Goal: Information Seeking & Learning: Check status

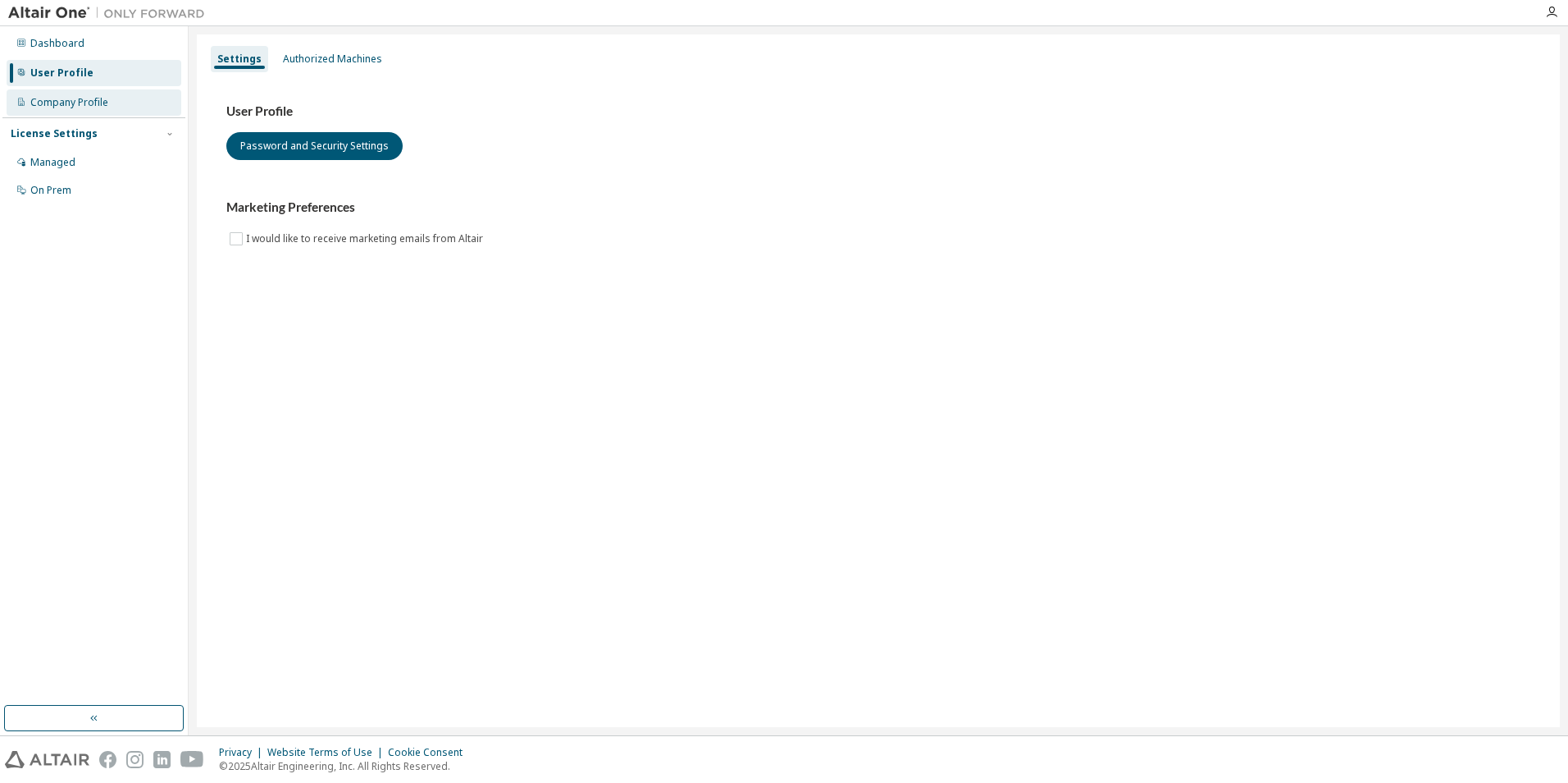
click at [99, 110] on div "Company Profile" at bounding box center [94, 103] width 174 height 26
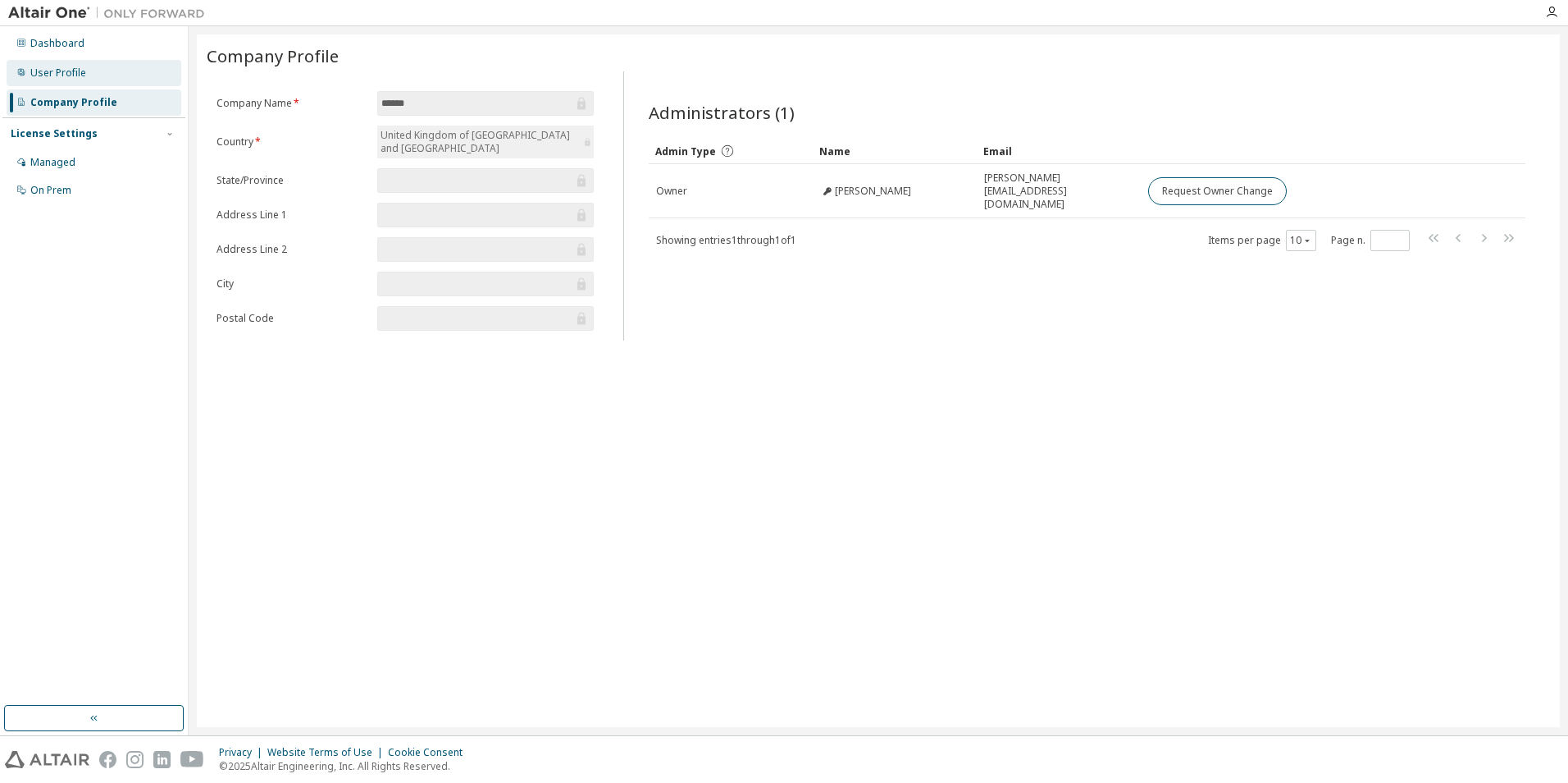
click at [57, 72] on div "User Profile" at bounding box center [58, 73] width 56 height 13
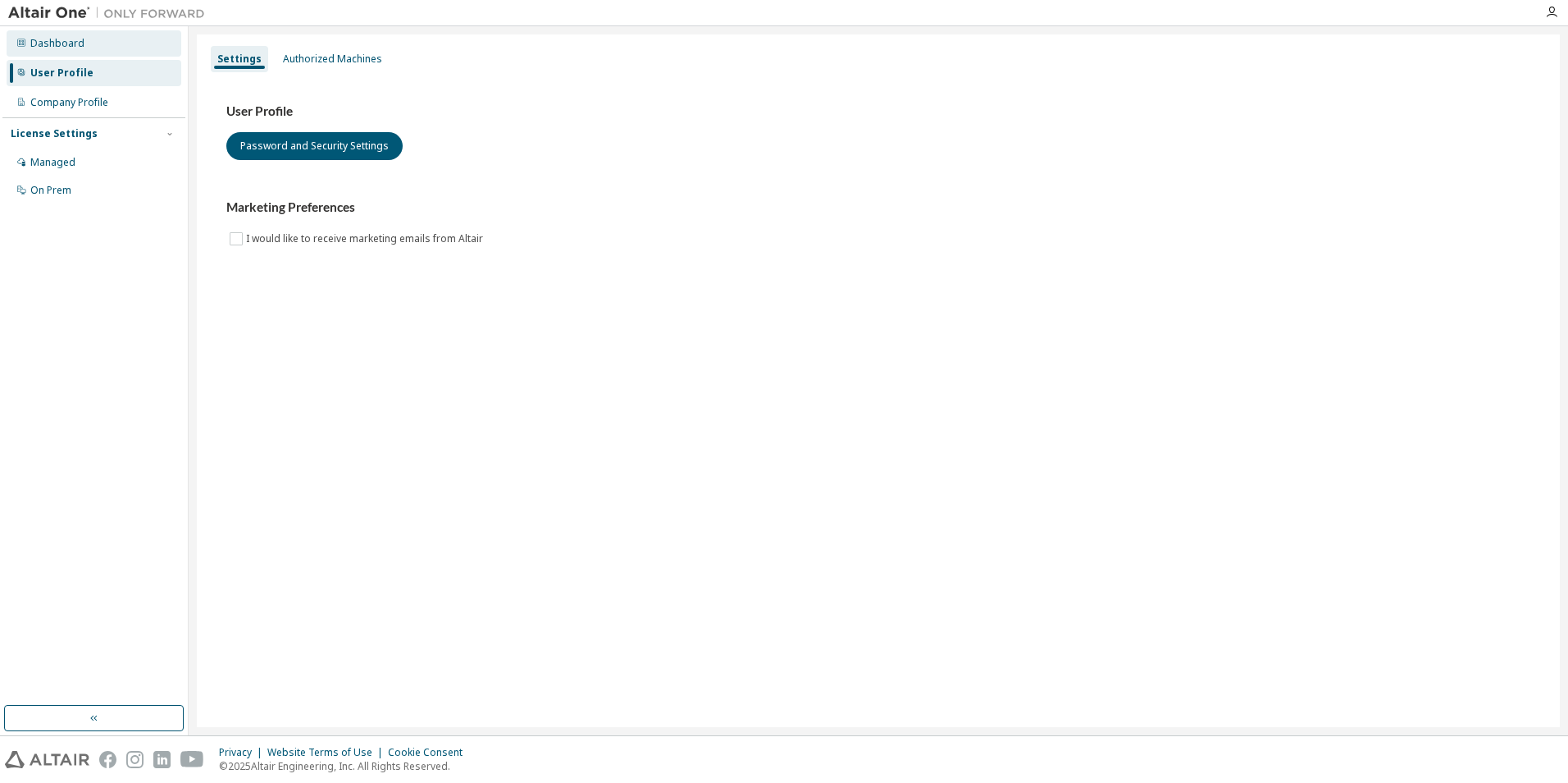
click at [85, 39] on div "Dashboard" at bounding box center [94, 44] width 174 height 26
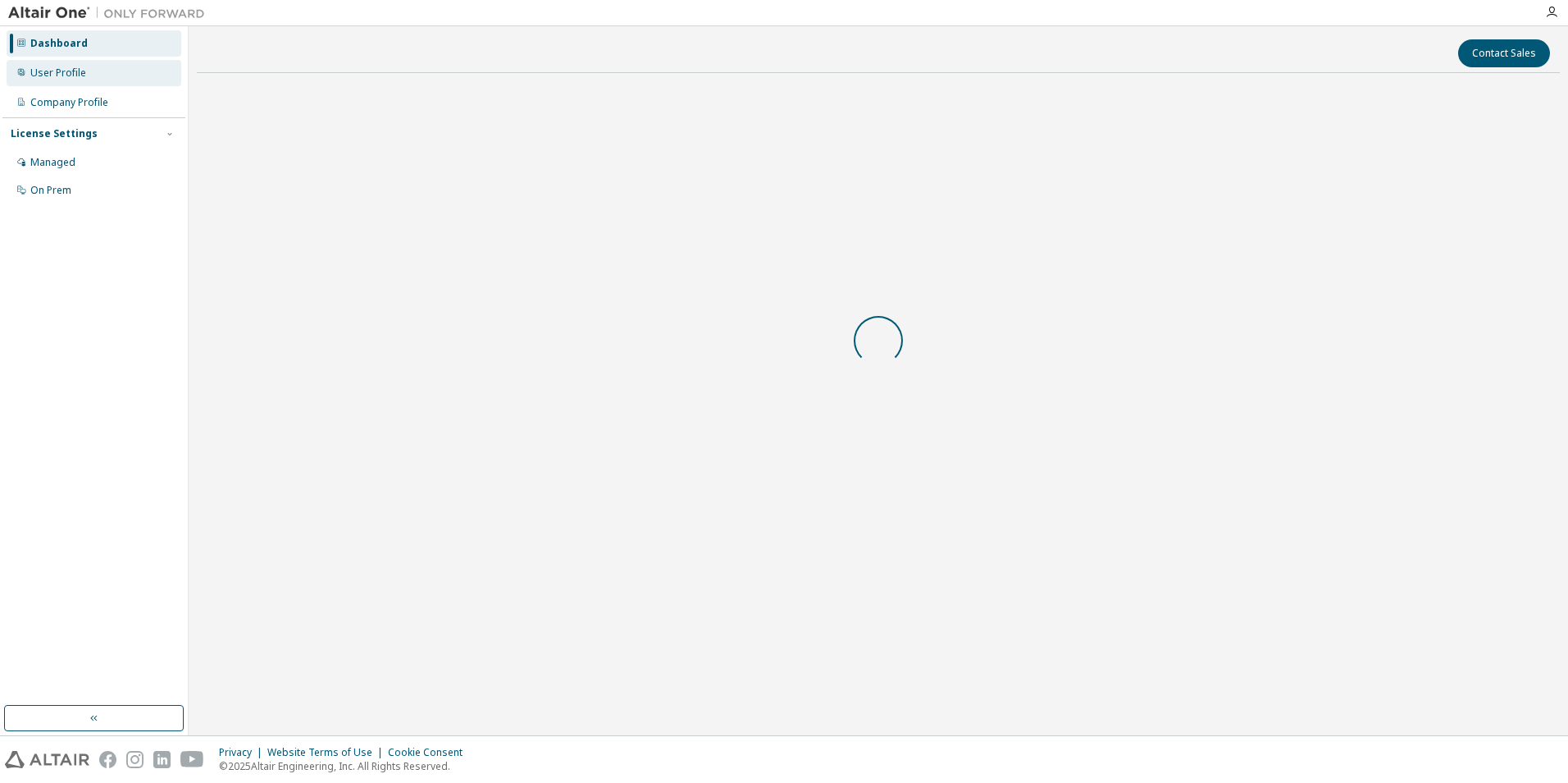
click at [79, 63] on div "User Profile" at bounding box center [94, 73] width 174 height 26
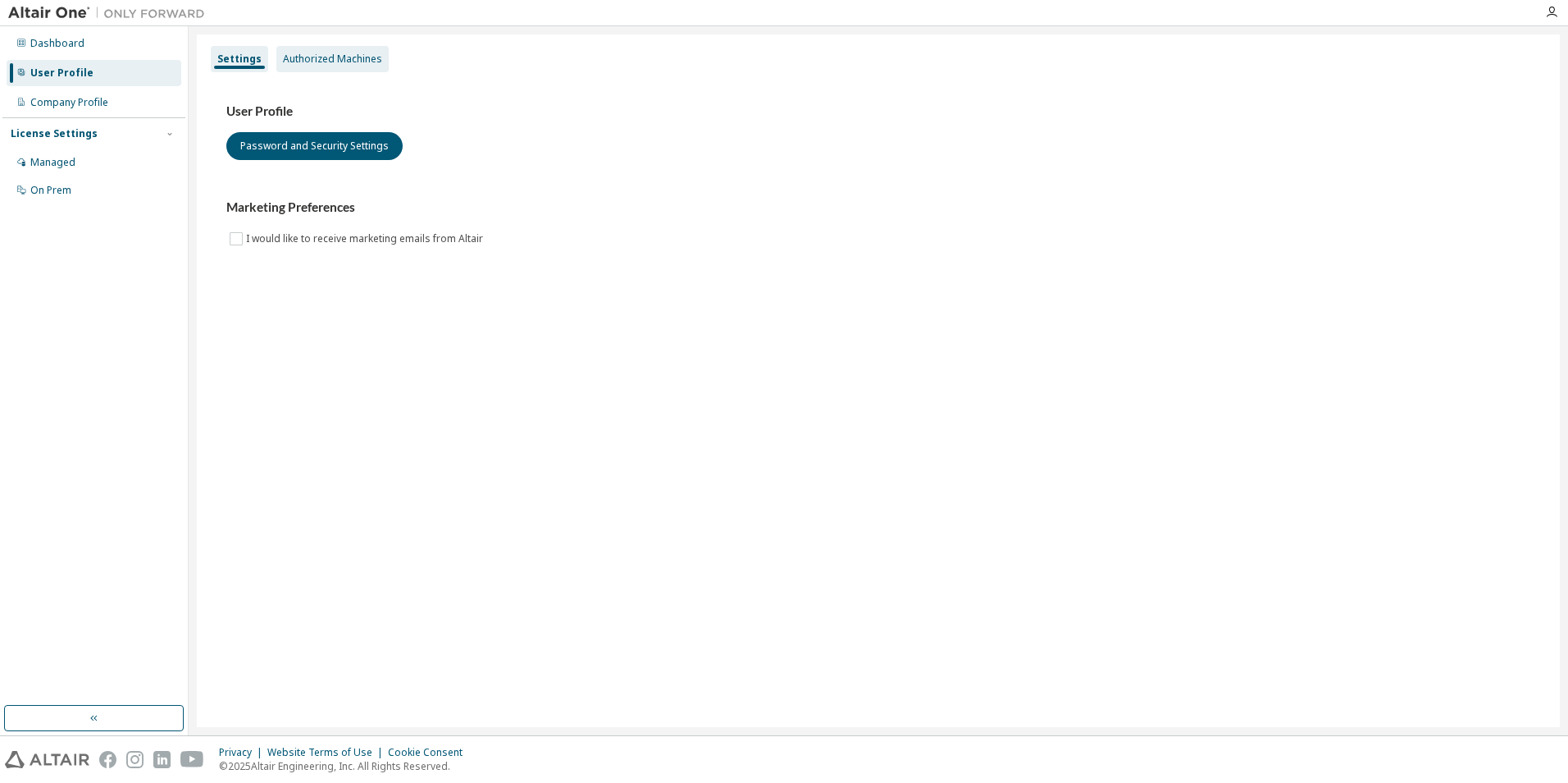
click at [359, 64] on div "Authorized Machines" at bounding box center [333, 59] width 100 height 13
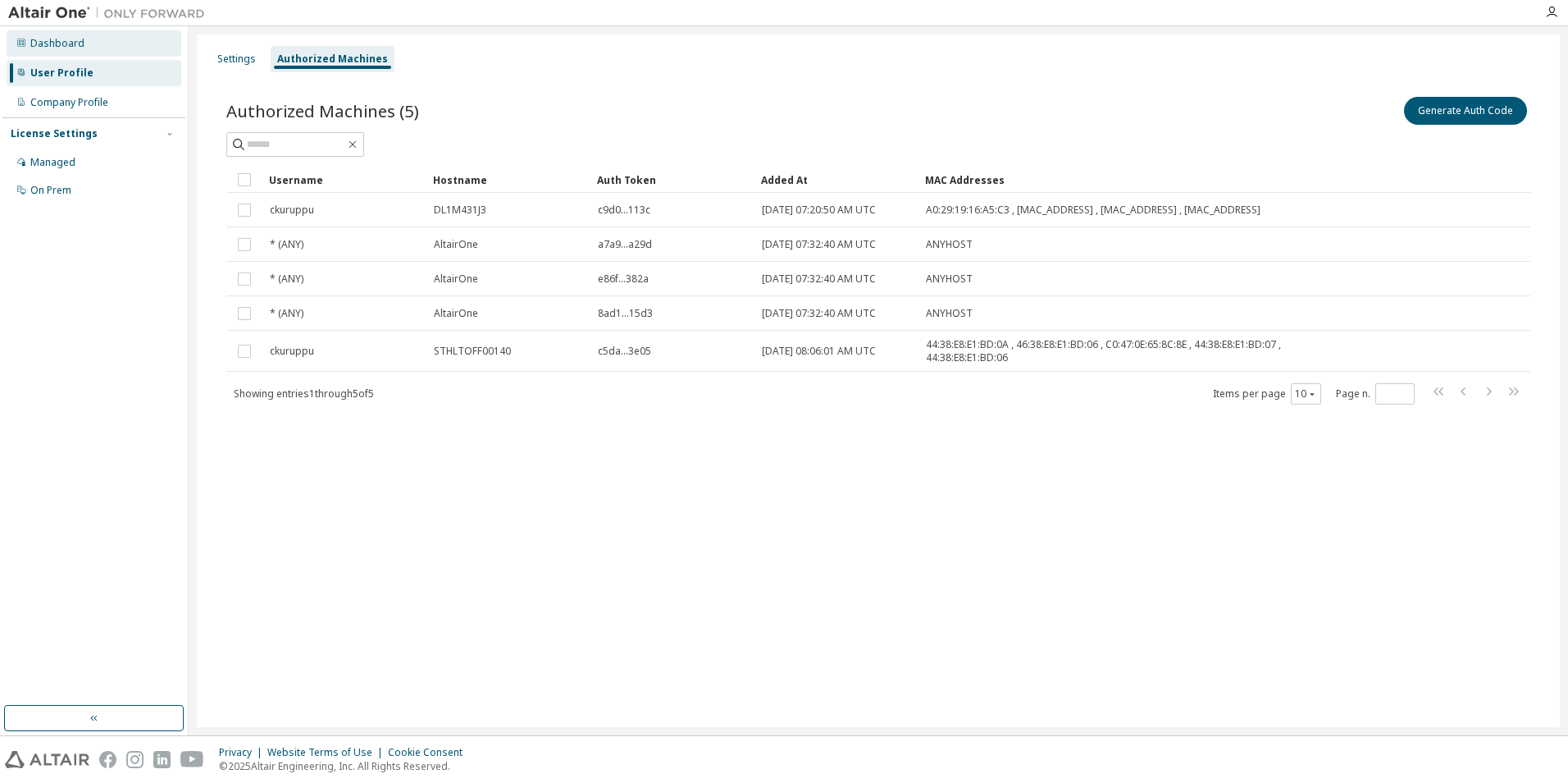
click at [50, 39] on div "Dashboard" at bounding box center [58, 44] width 54 height 13
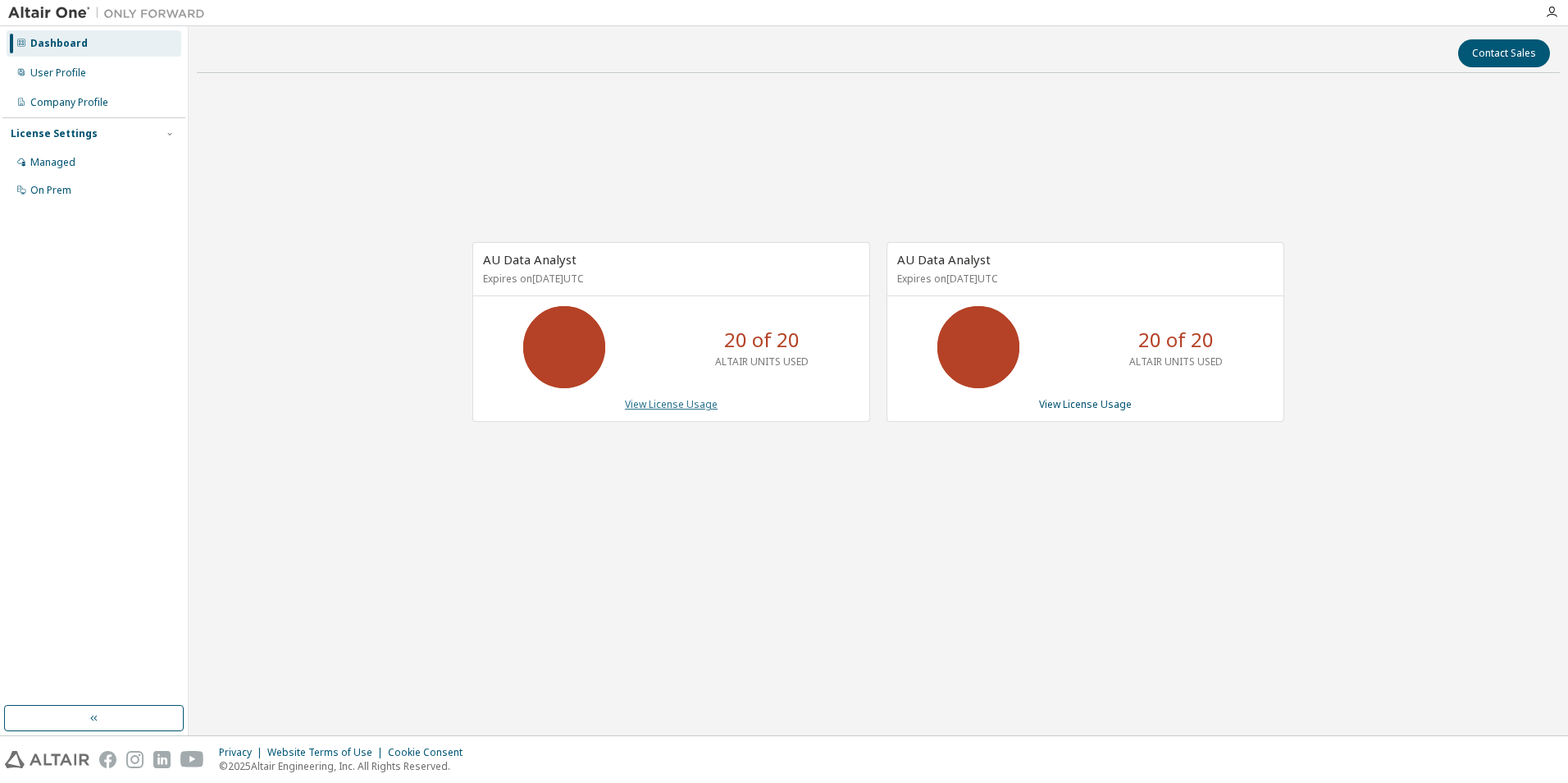
click at [673, 406] on link "View License Usage" at bounding box center [671, 403] width 93 height 14
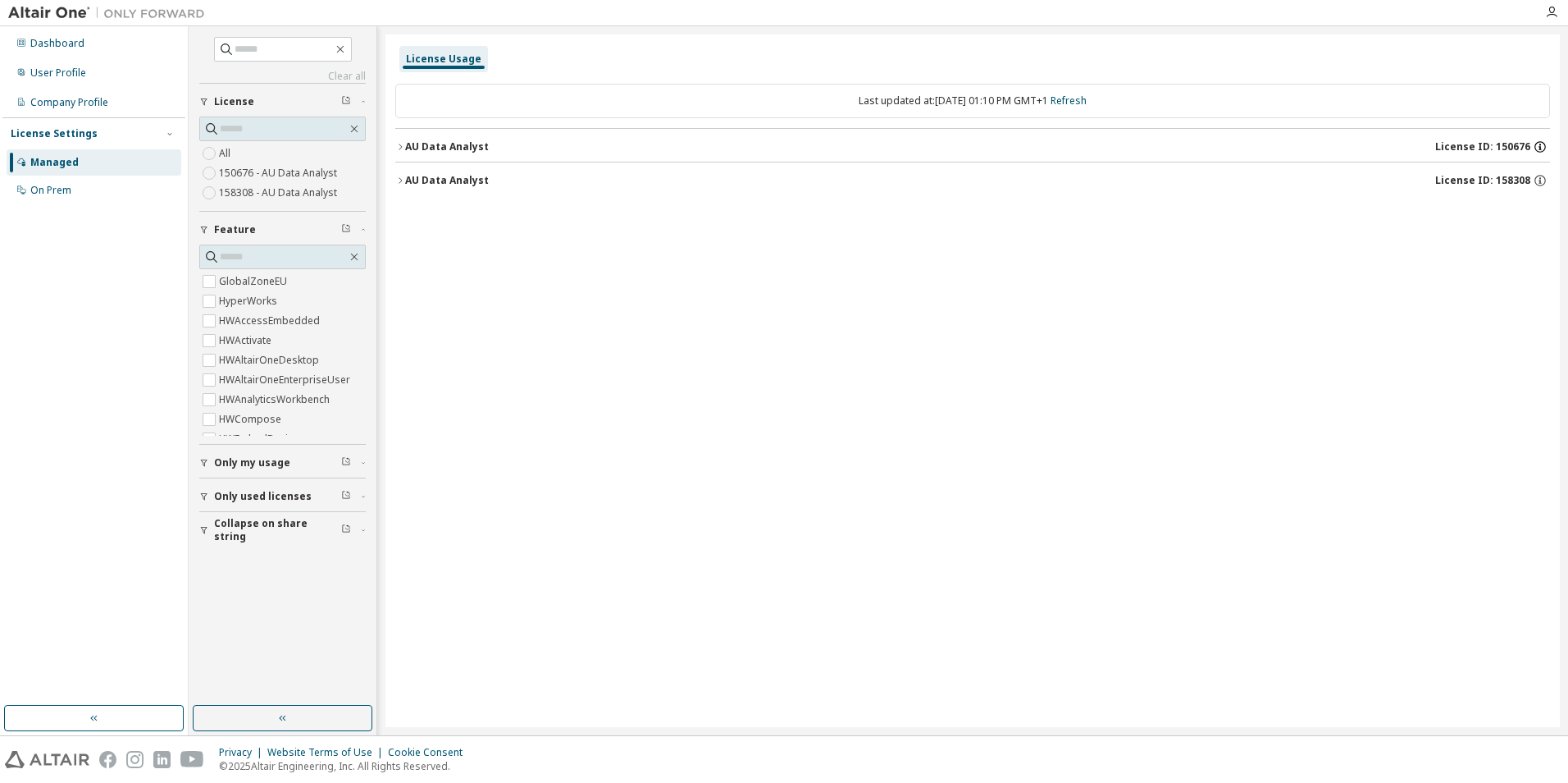
click at [1537, 147] on icon "button" at bounding box center [1541, 147] width 15 height 15
click at [715, 175] on div "AU Data Analyst License ID: 158308" at bounding box center [977, 180] width 1145 height 15
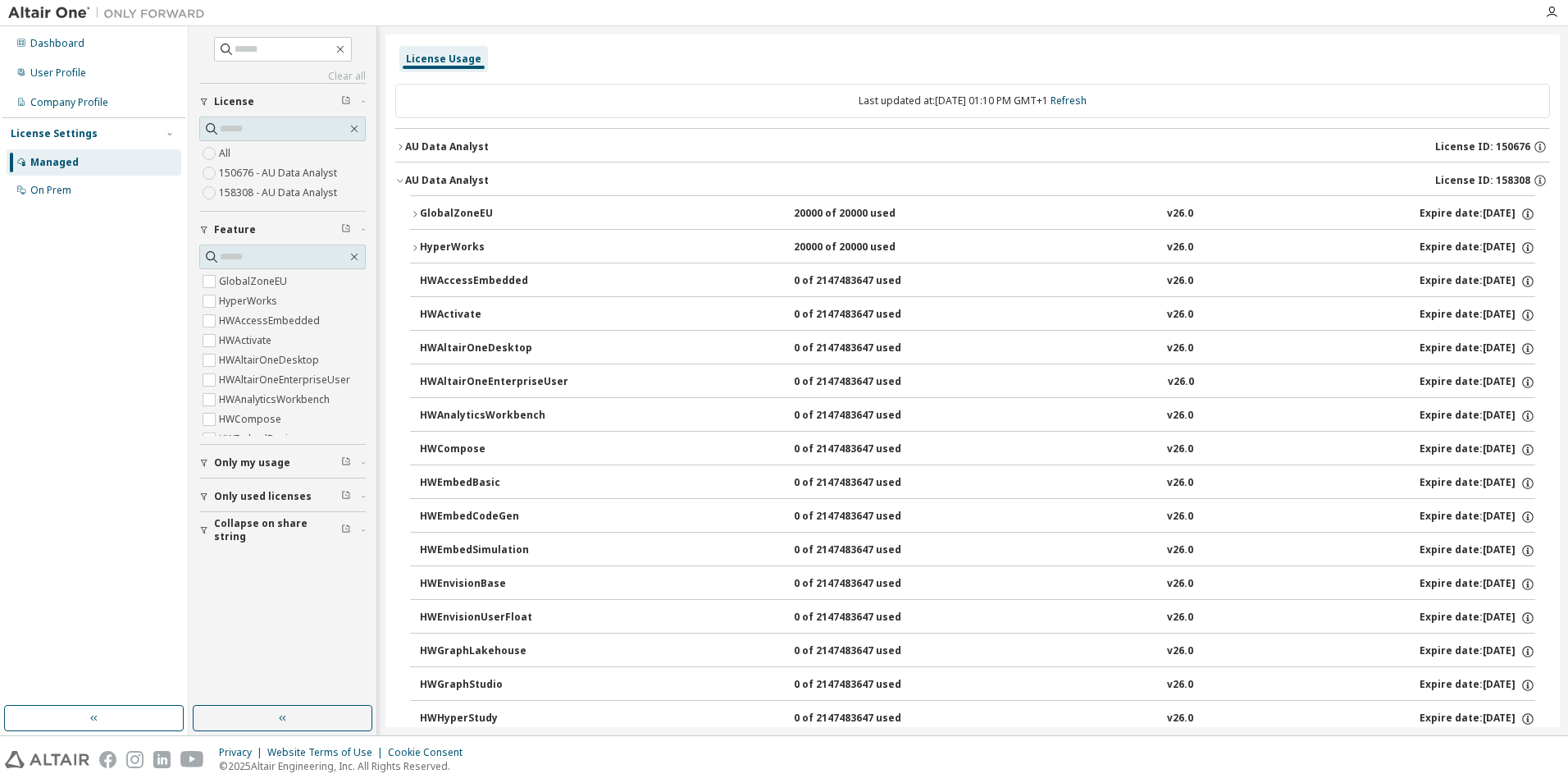
click at [405, 143] on div "AU Data Analyst" at bounding box center [447, 147] width 84 height 13
click at [210, 500] on div "button" at bounding box center [207, 496] width 15 height 10
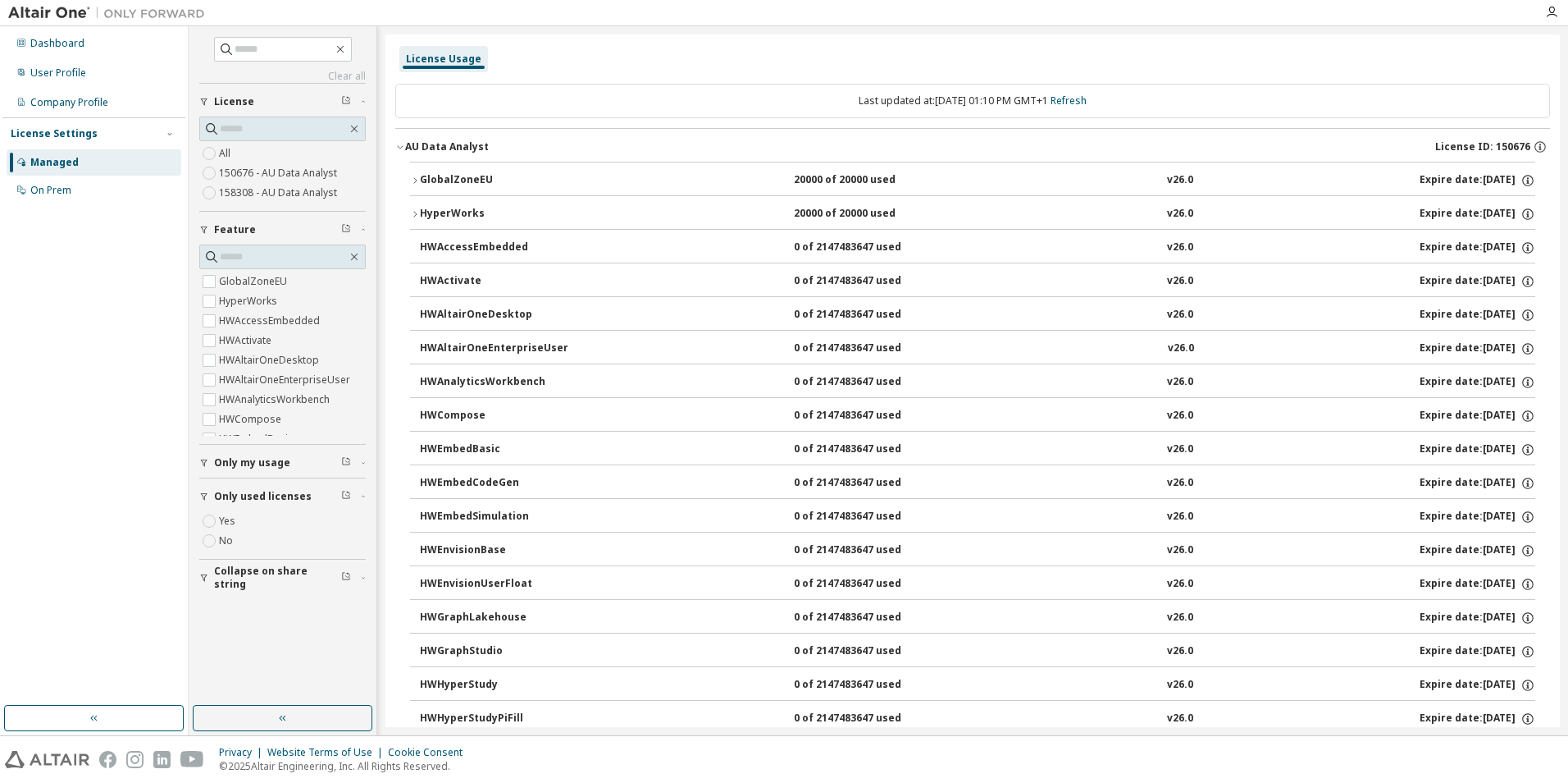
click at [204, 460] on icon "button" at bounding box center [204, 463] width 7 height 7
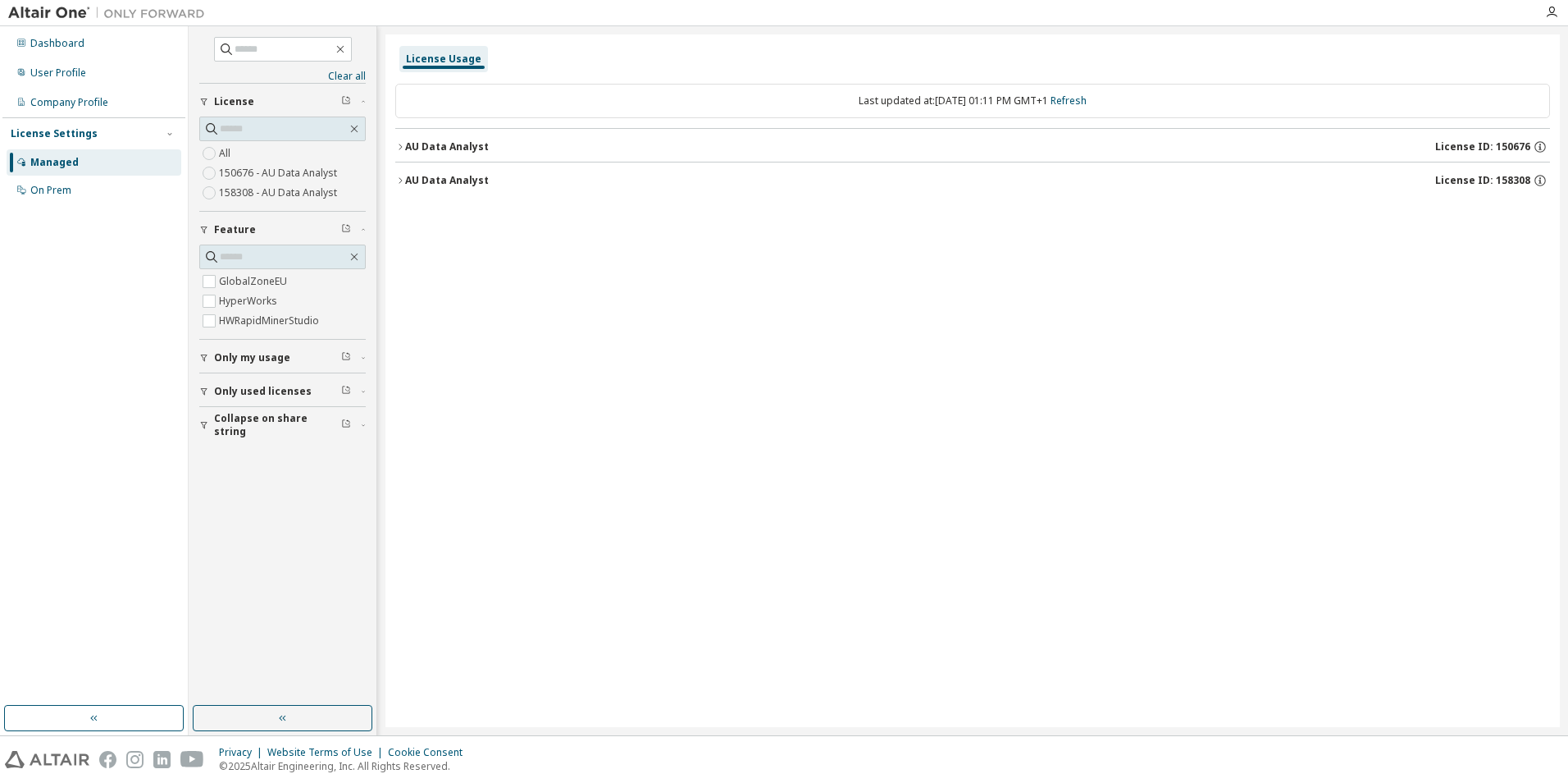
click at [205, 392] on icon "button" at bounding box center [204, 391] width 10 height 10
click at [226, 339] on div "GlobalZoneEU HyperWorks HWRapidMinerStudio" at bounding box center [282, 291] width 166 height 95
click at [347, 496] on icon "button" at bounding box center [347, 495] width 10 height 10
click at [770, 291] on div "License Usage Last updated at: Tue 2025-09-30 01:11 PM GMT+1 Refresh AU Data An…" at bounding box center [972, 380] width 1175 height 692
click at [62, 158] on div "Managed" at bounding box center [54, 162] width 49 height 13
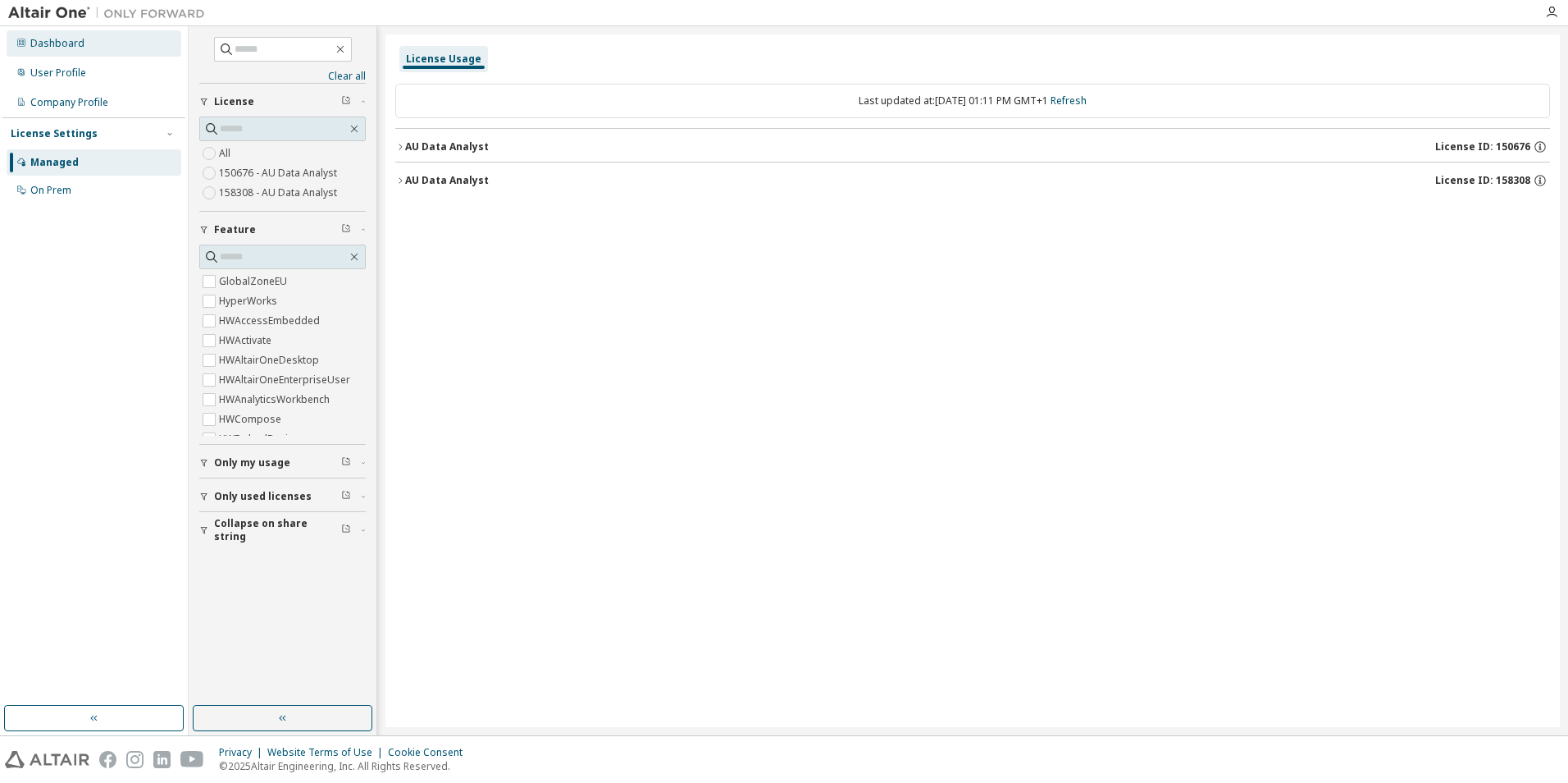
click at [75, 31] on div "Dashboard" at bounding box center [94, 44] width 174 height 26
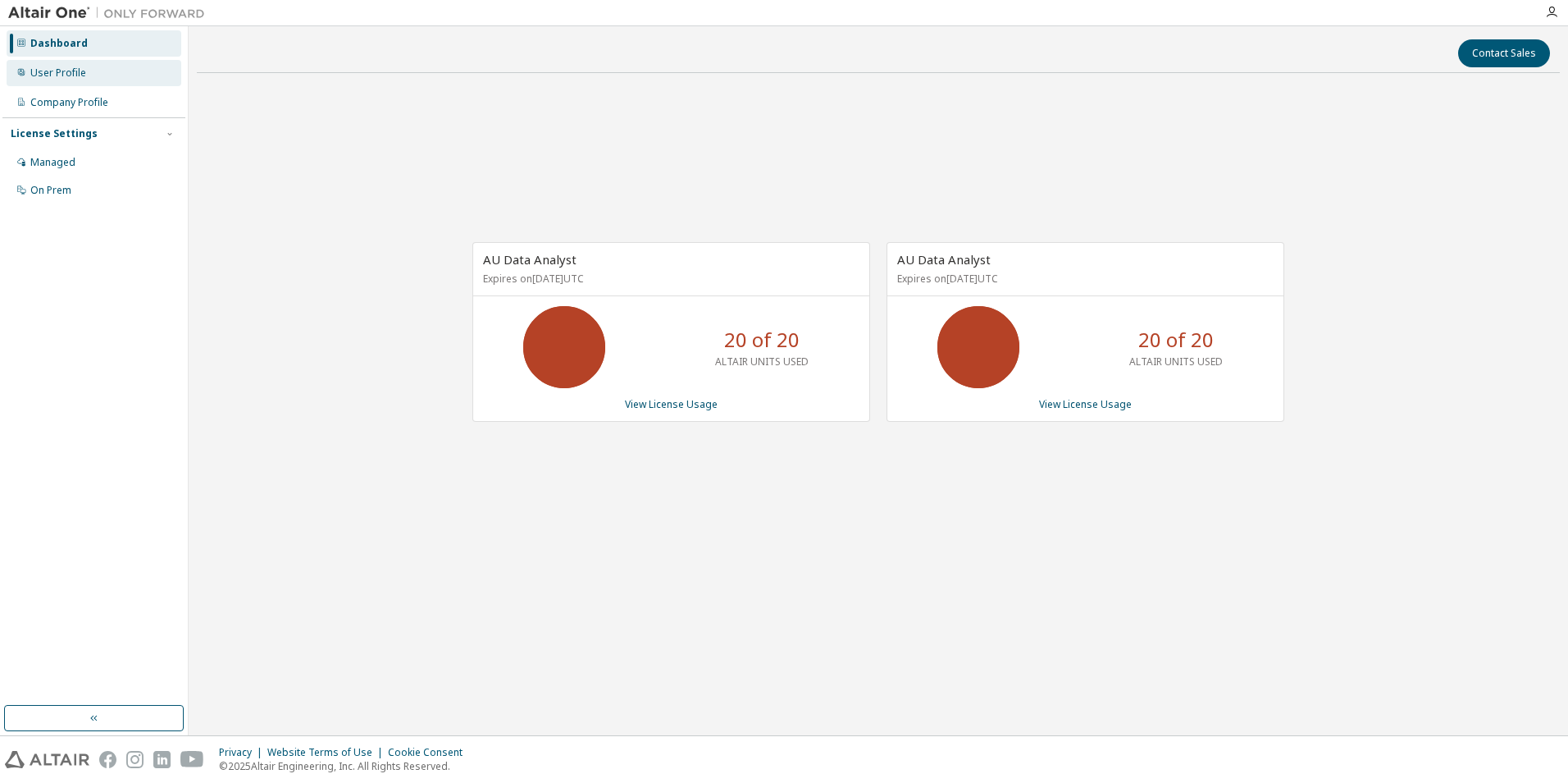
click at [47, 64] on div "User Profile" at bounding box center [94, 73] width 174 height 26
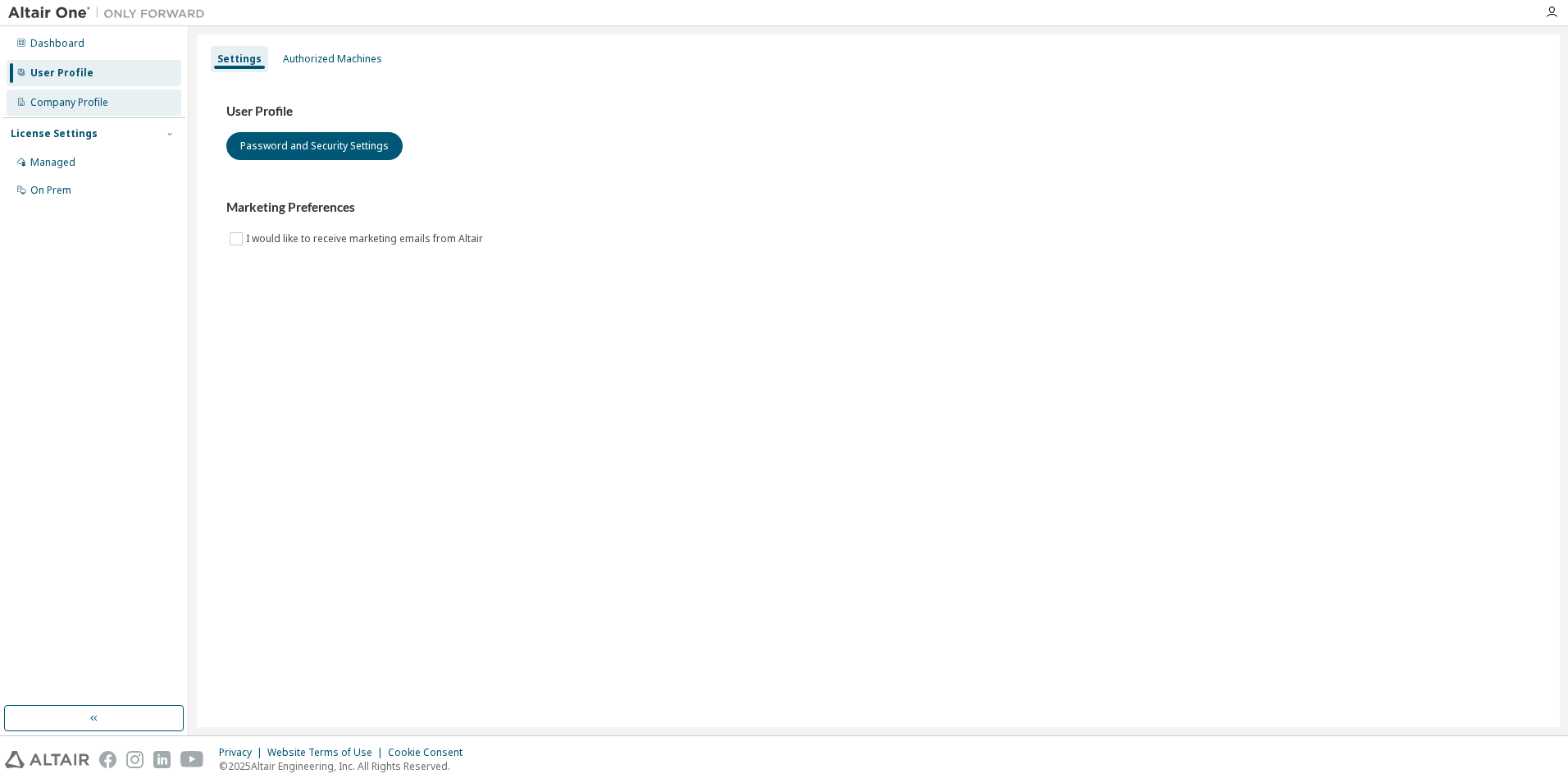
click at [71, 100] on div "Company Profile" at bounding box center [69, 103] width 78 height 13
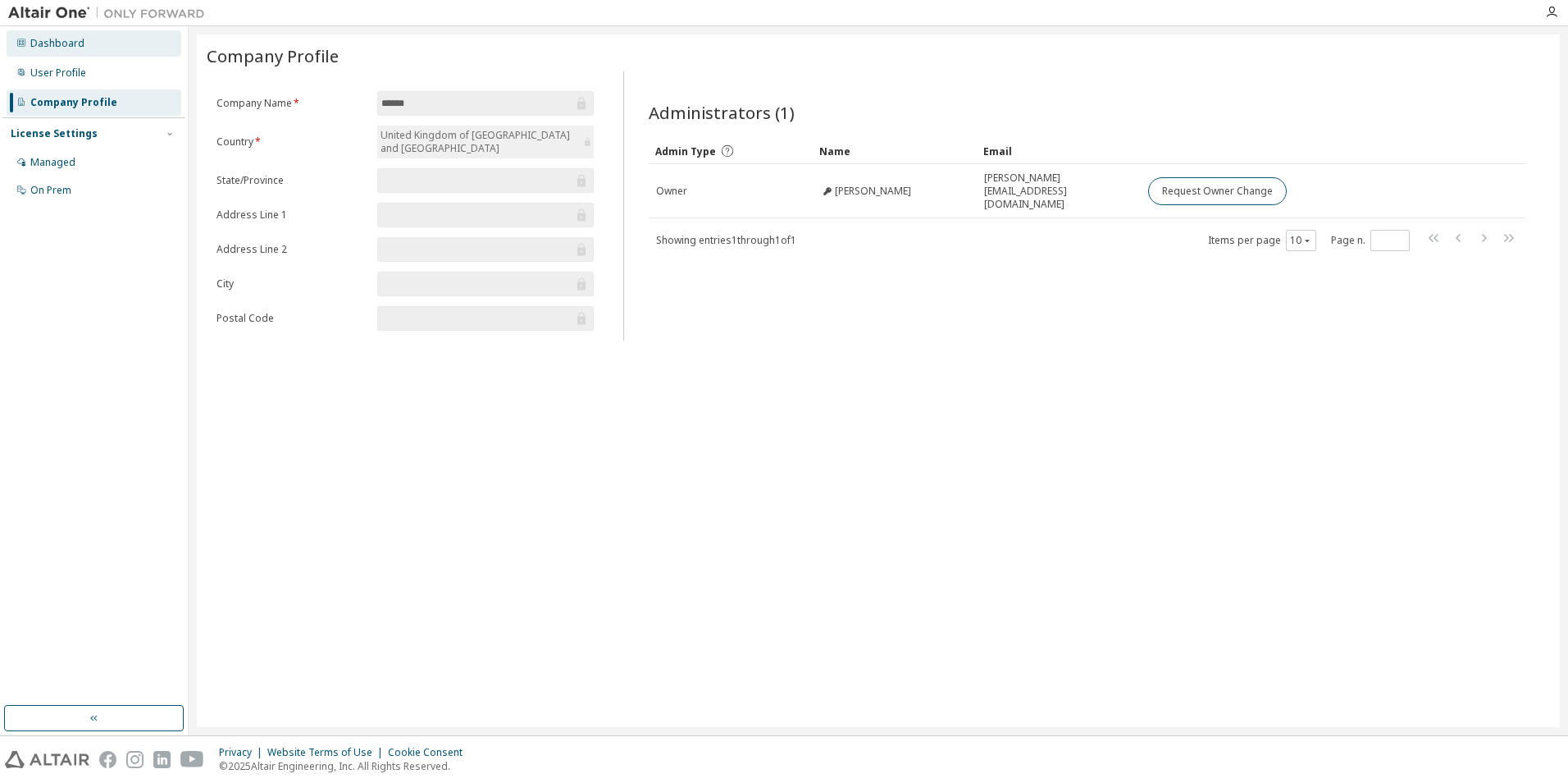
click at [72, 52] on div "Dashboard" at bounding box center [94, 44] width 174 height 26
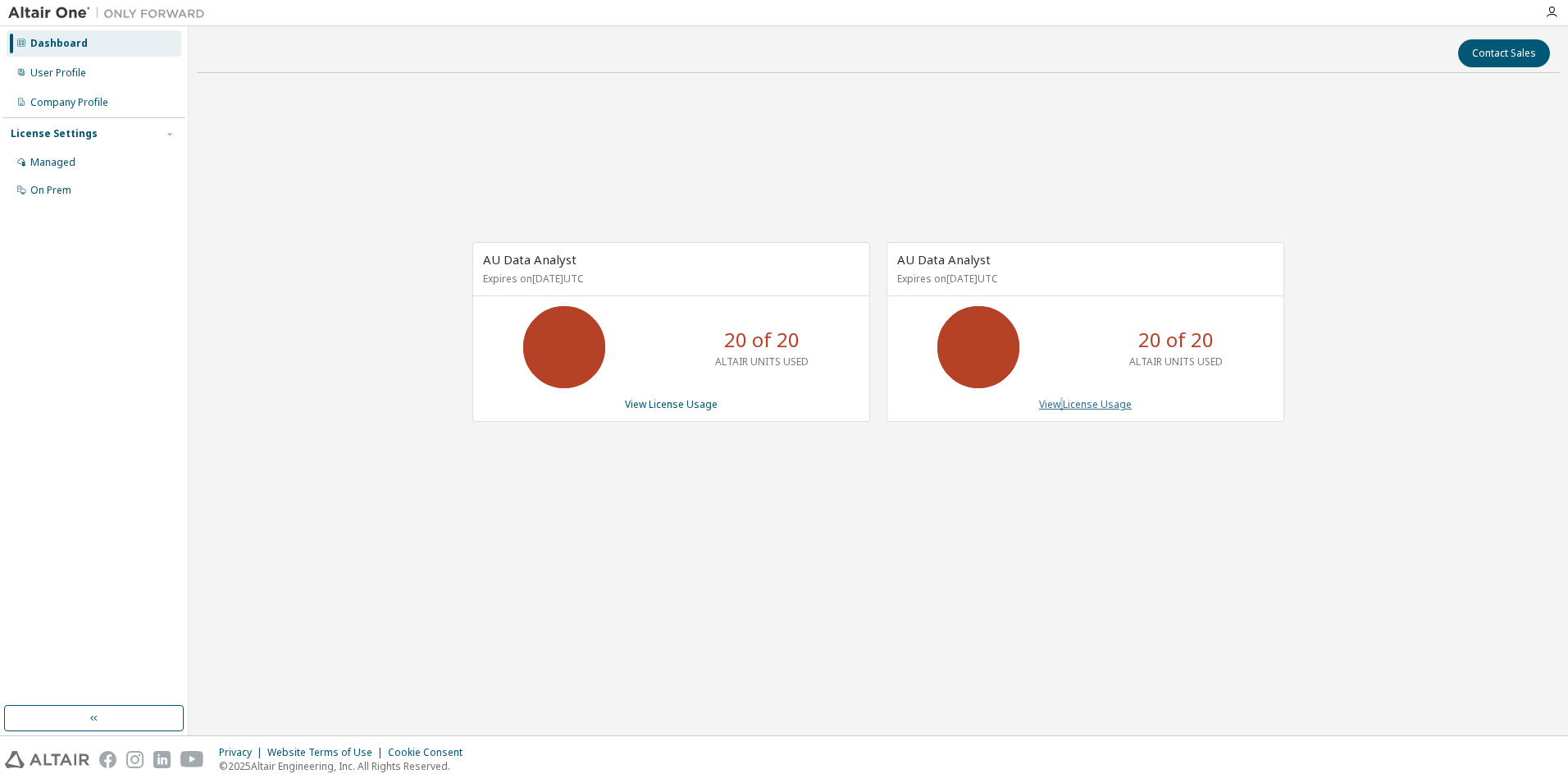
click at [1064, 406] on link "View License Usage" at bounding box center [1086, 403] width 93 height 14
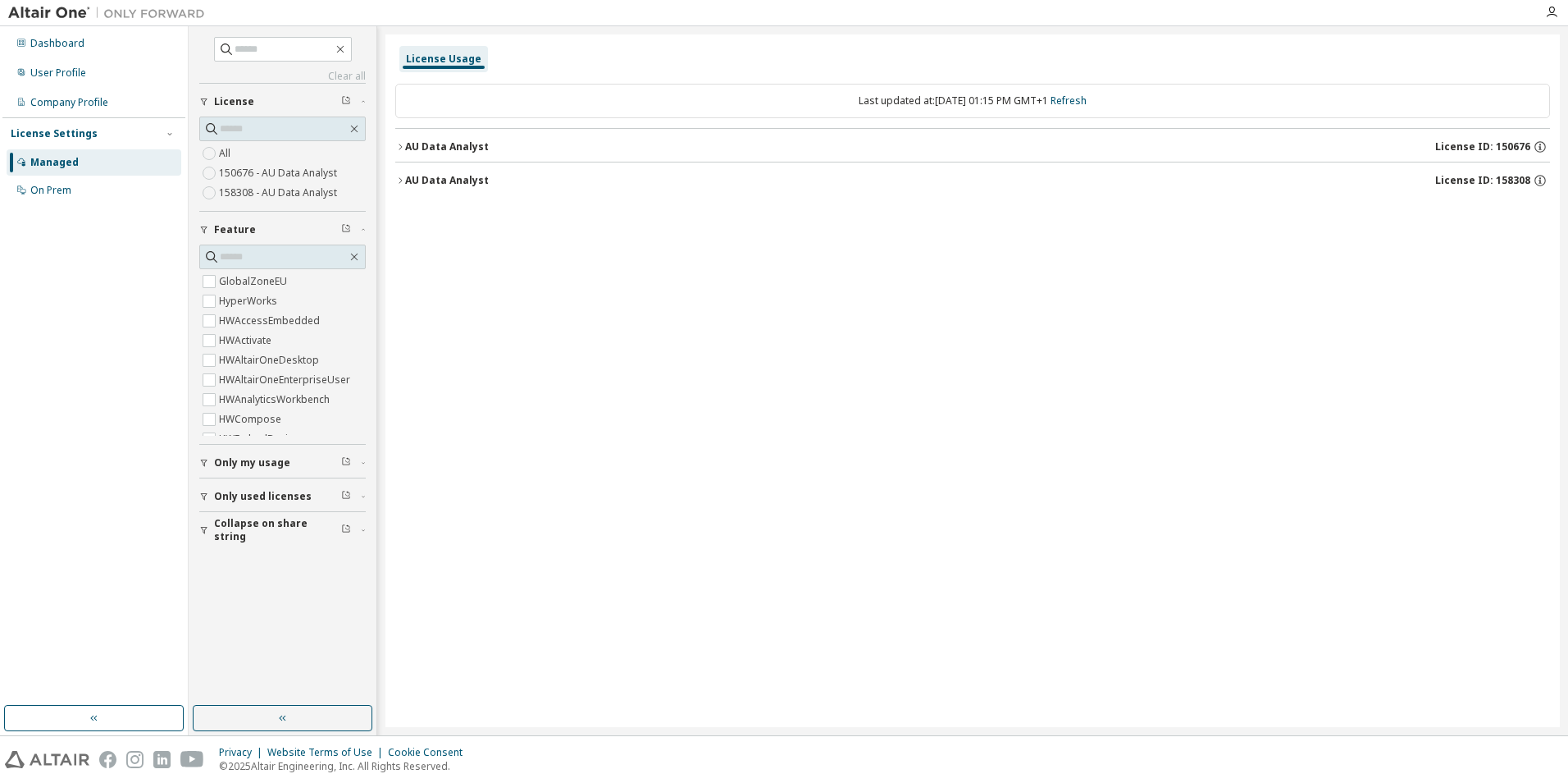
click at [395, 147] on icon "button" at bounding box center [400, 147] width 10 height 10
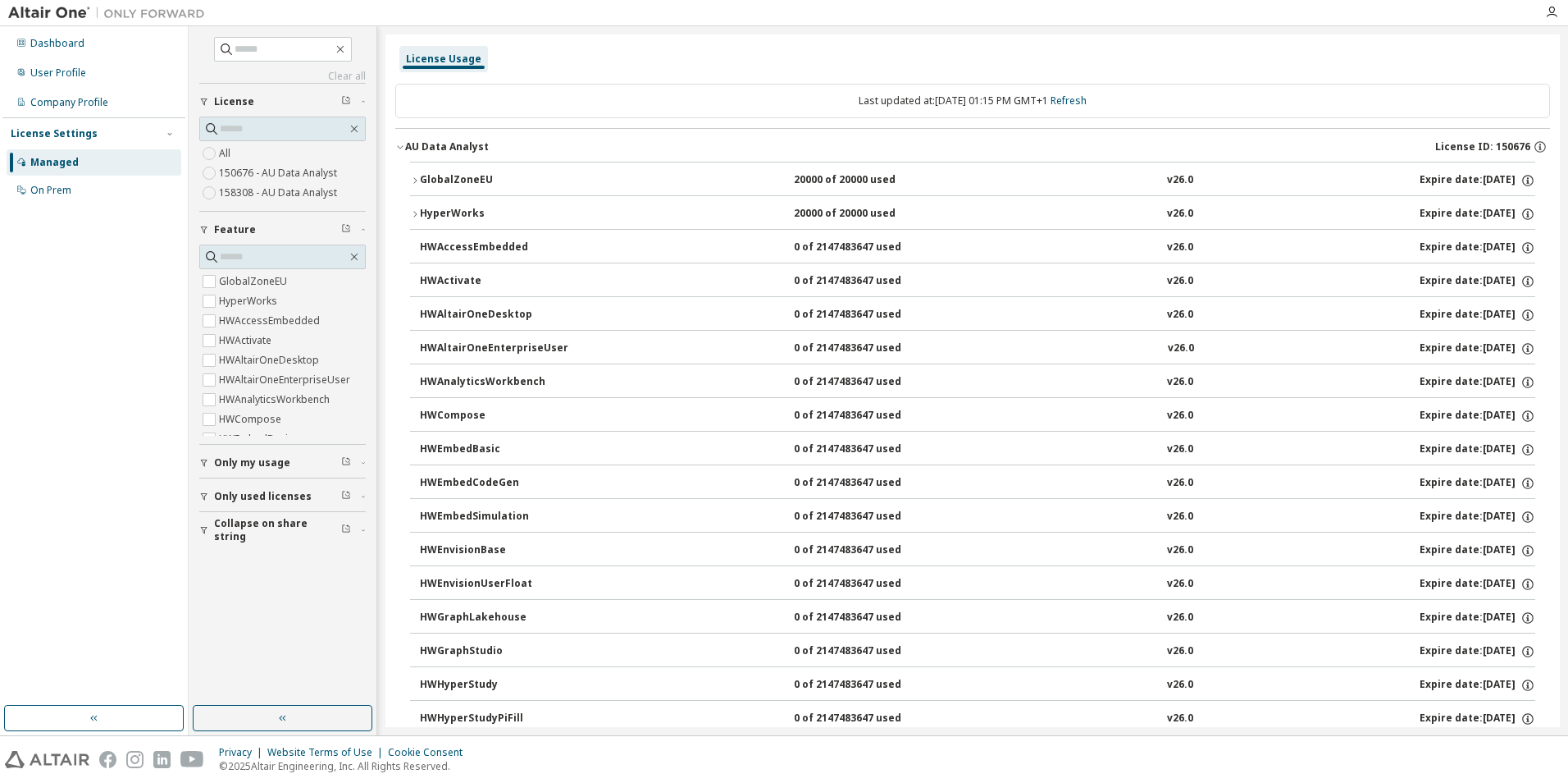
click at [399, 147] on icon "button" at bounding box center [400, 147] width 10 height 10
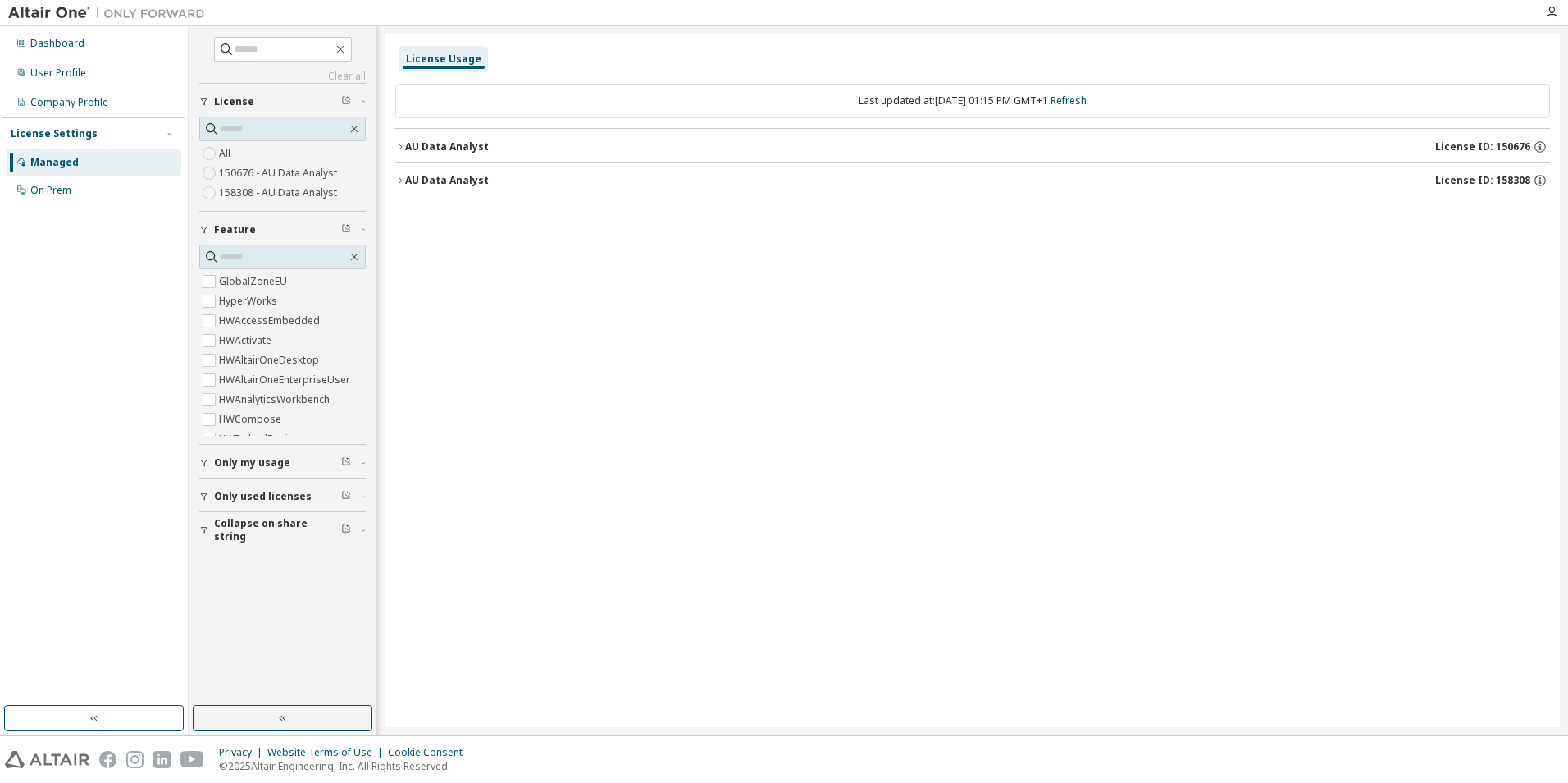
click at [406, 182] on div "AU Data Analyst" at bounding box center [447, 180] width 84 height 13
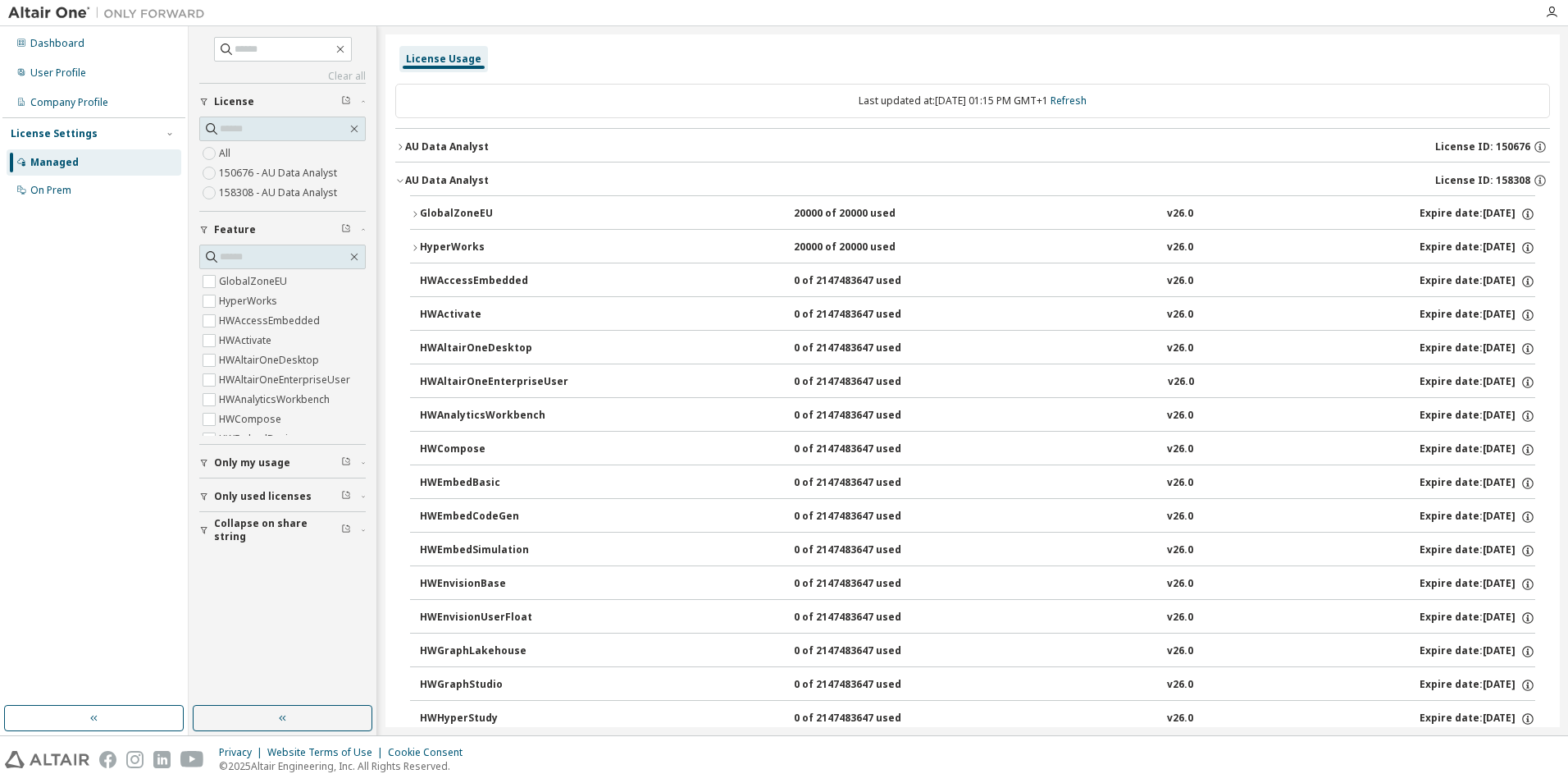
click at [406, 182] on div "AU Data Analyst" at bounding box center [447, 180] width 84 height 13
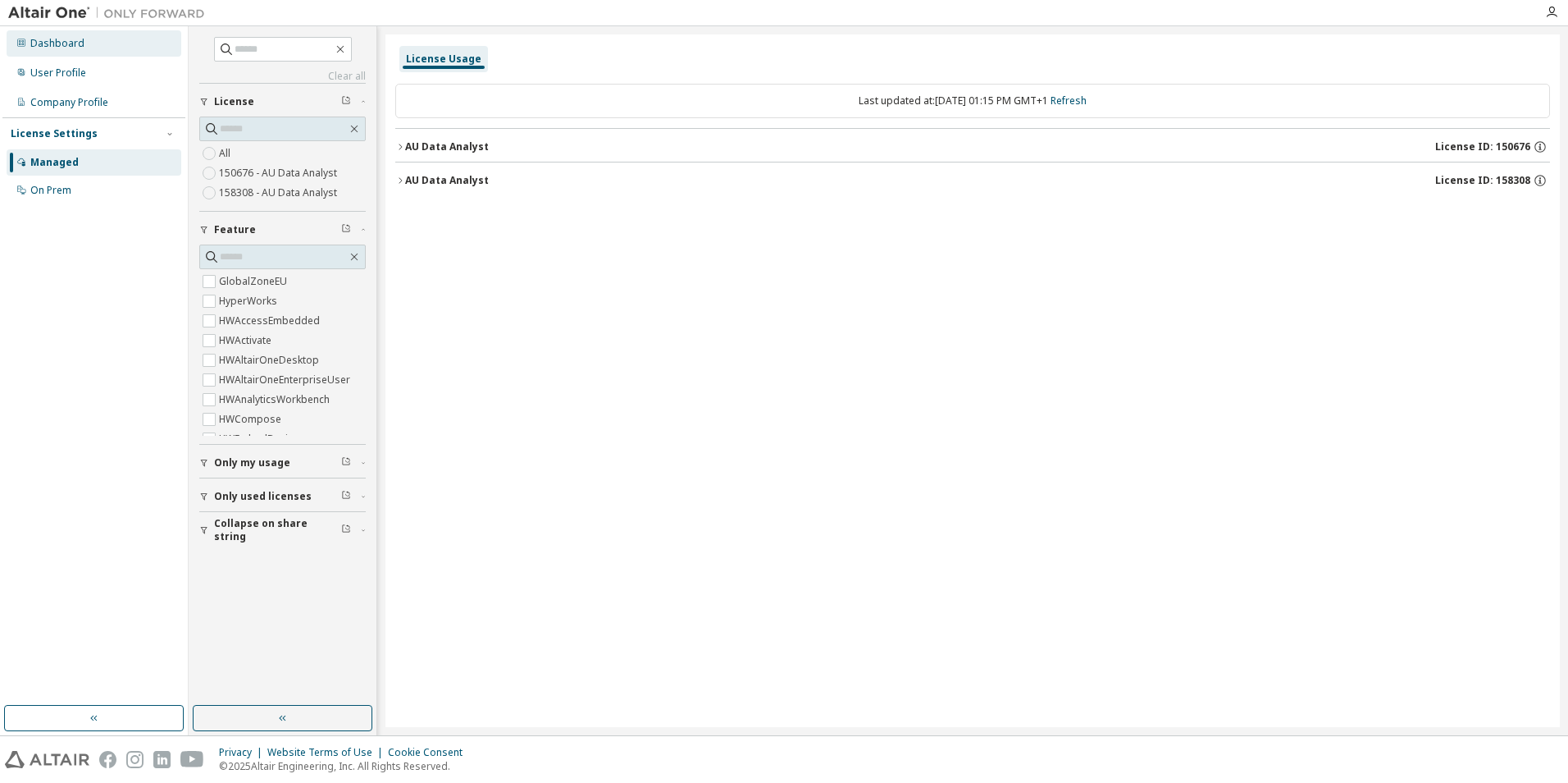
click at [67, 43] on div "Dashboard" at bounding box center [58, 44] width 54 height 13
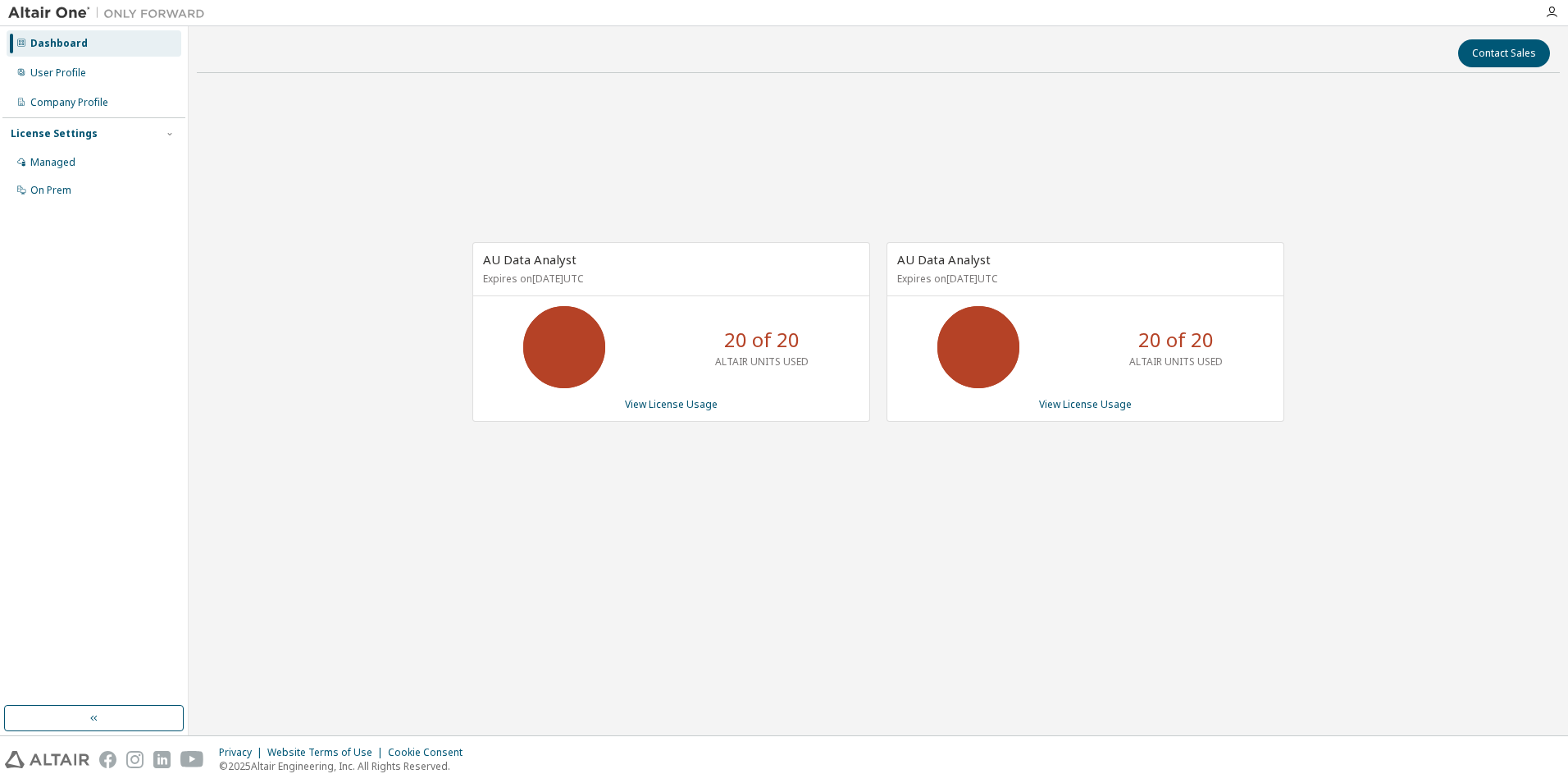
click at [996, 364] on icon at bounding box center [979, 347] width 41 height 41
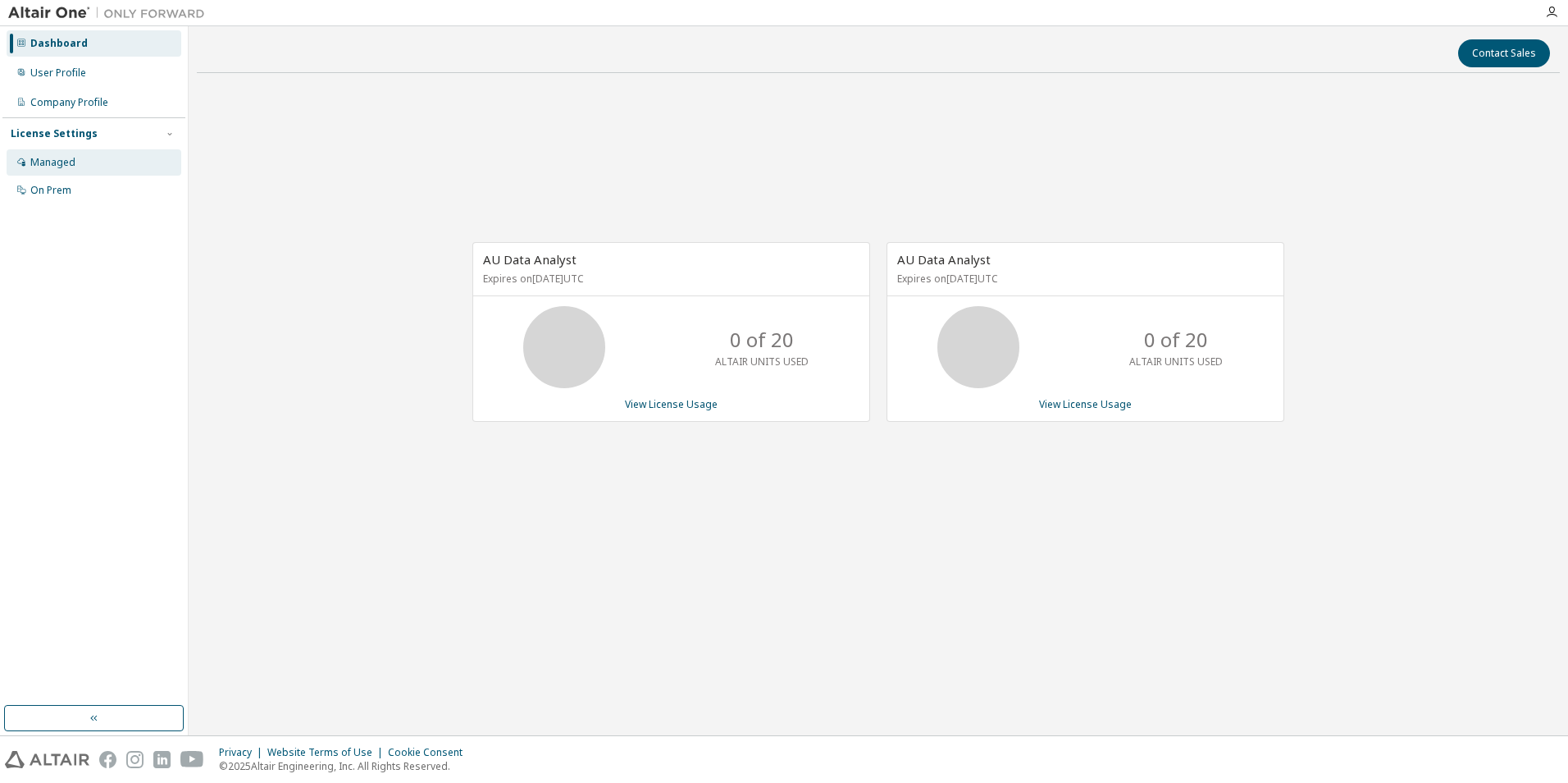
click at [52, 156] on div "Managed" at bounding box center [53, 162] width 45 height 13
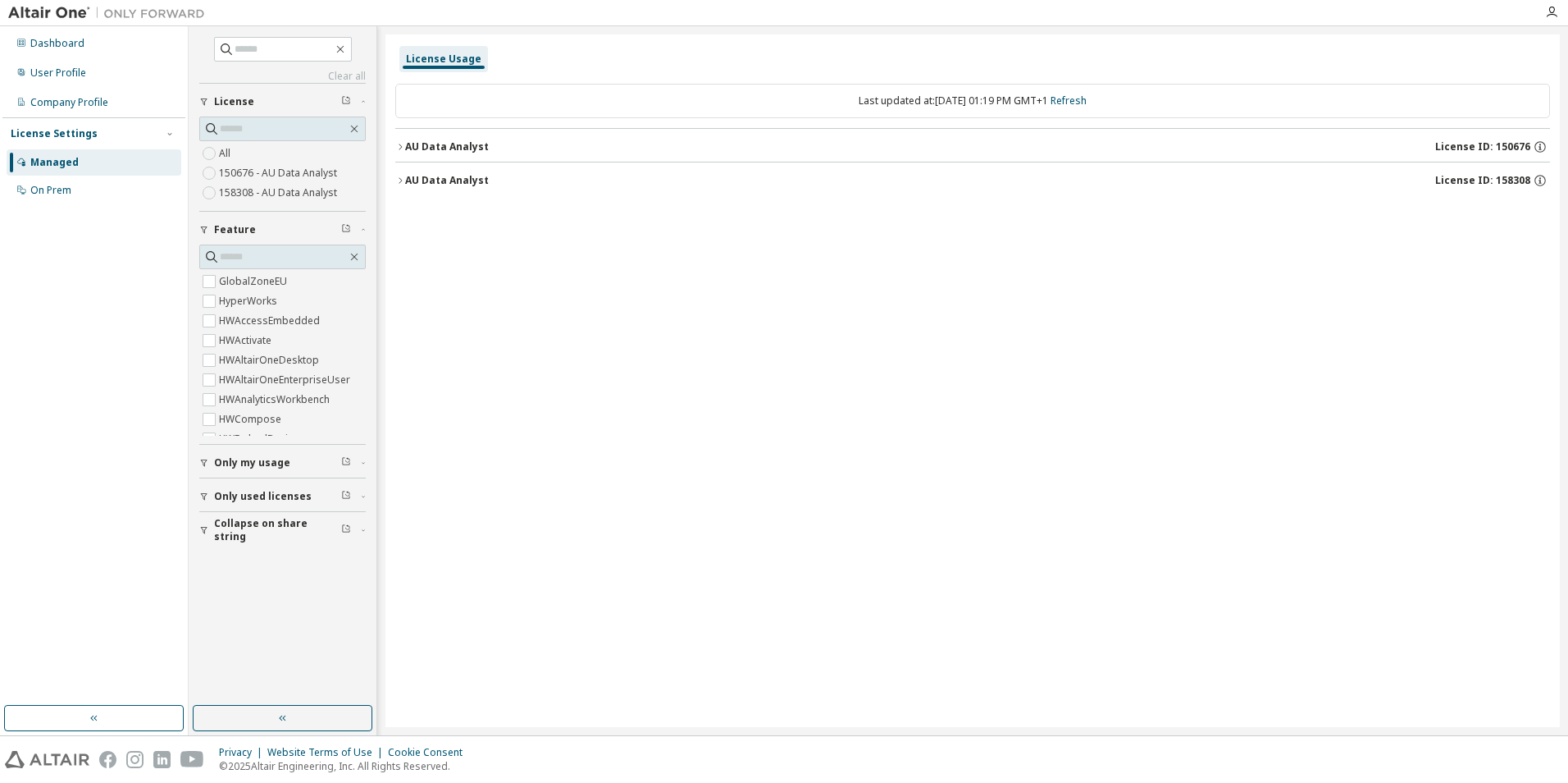
click at [203, 467] on icon "button" at bounding box center [204, 463] width 10 height 10
click at [422, 149] on div "AU Data Analyst" at bounding box center [447, 147] width 84 height 13
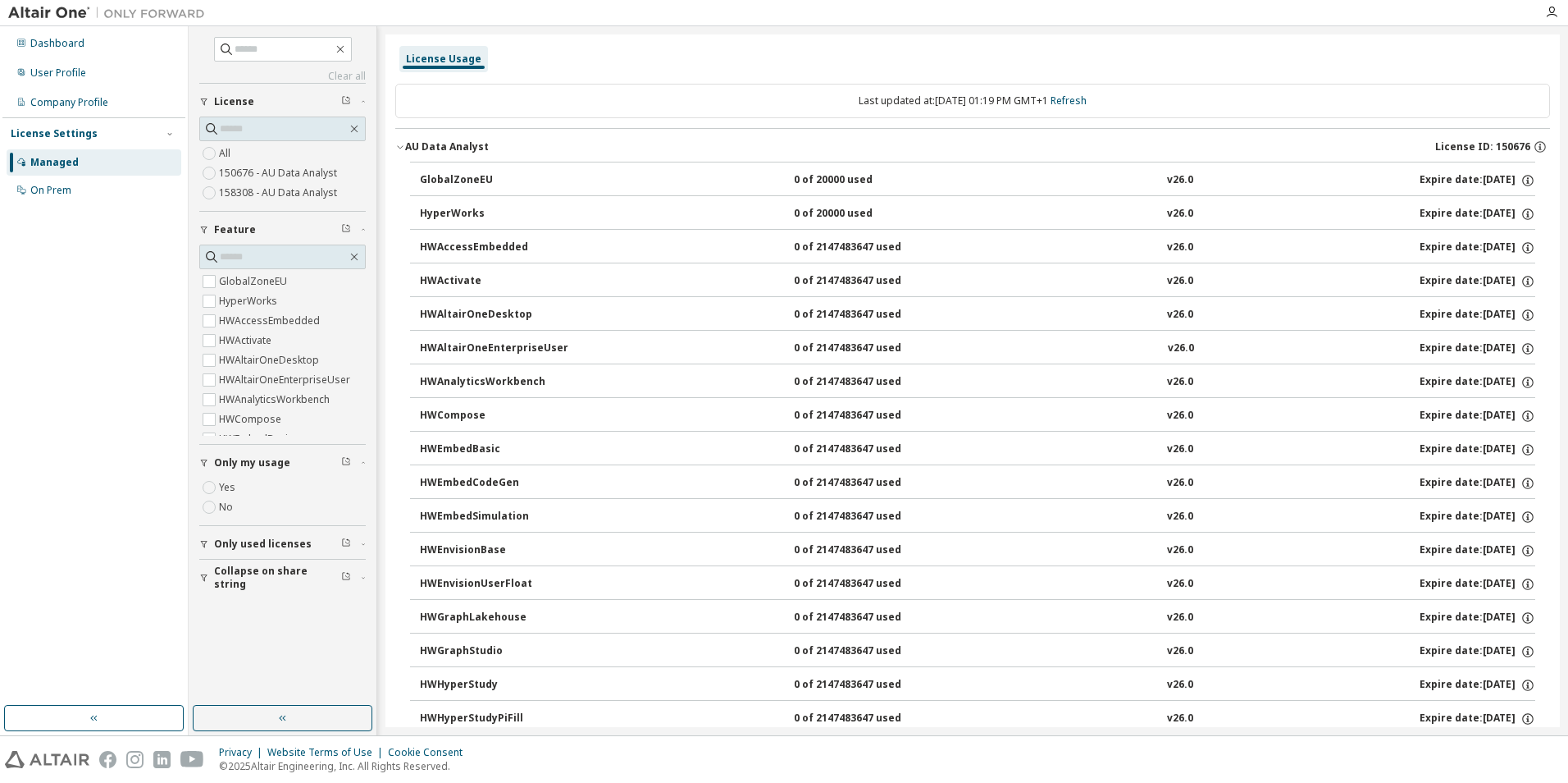
click at [404, 143] on icon "button" at bounding box center [400, 147] width 10 height 10
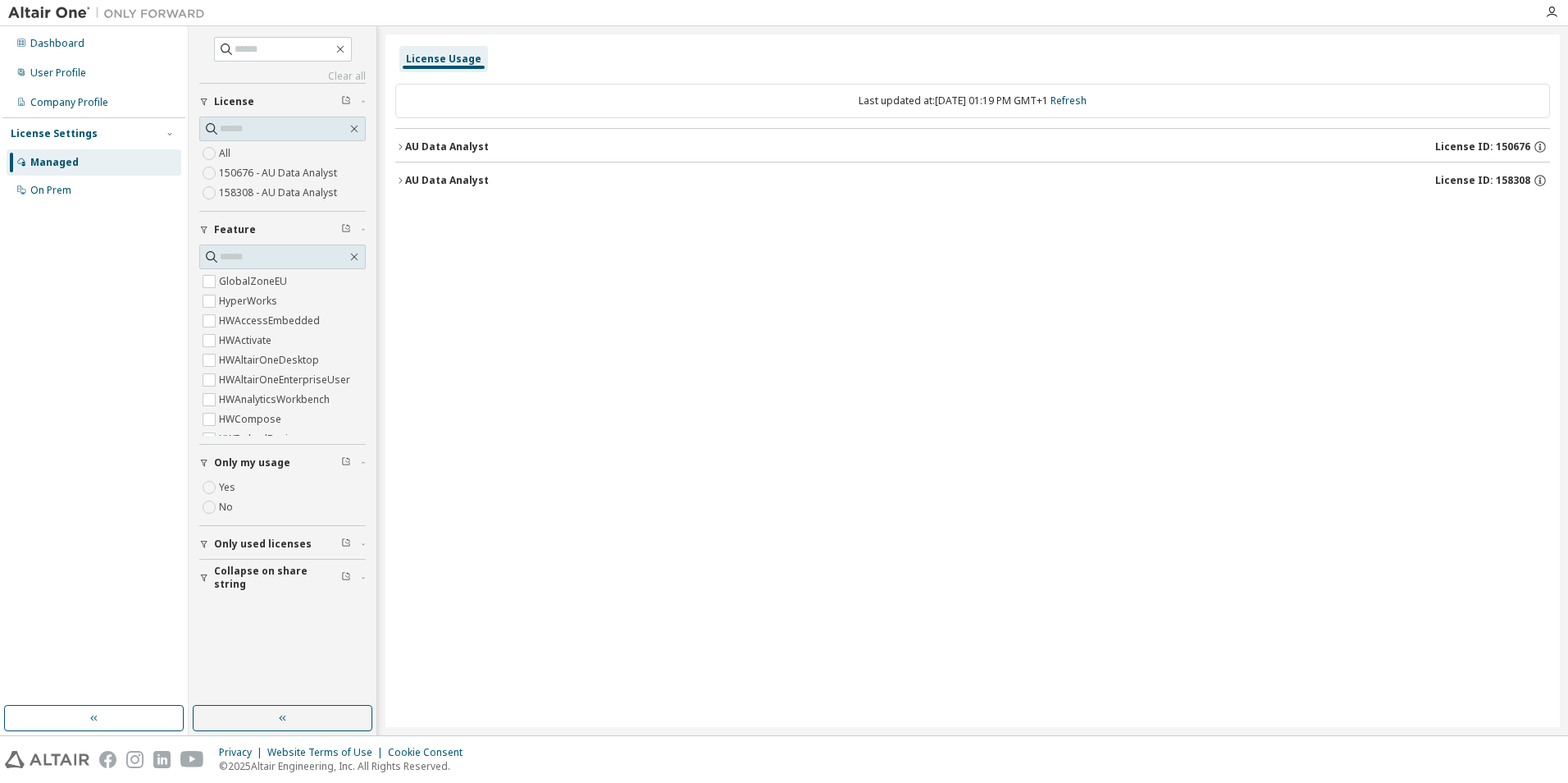
click at [405, 181] on div "AU Data Analyst" at bounding box center [447, 180] width 84 height 13
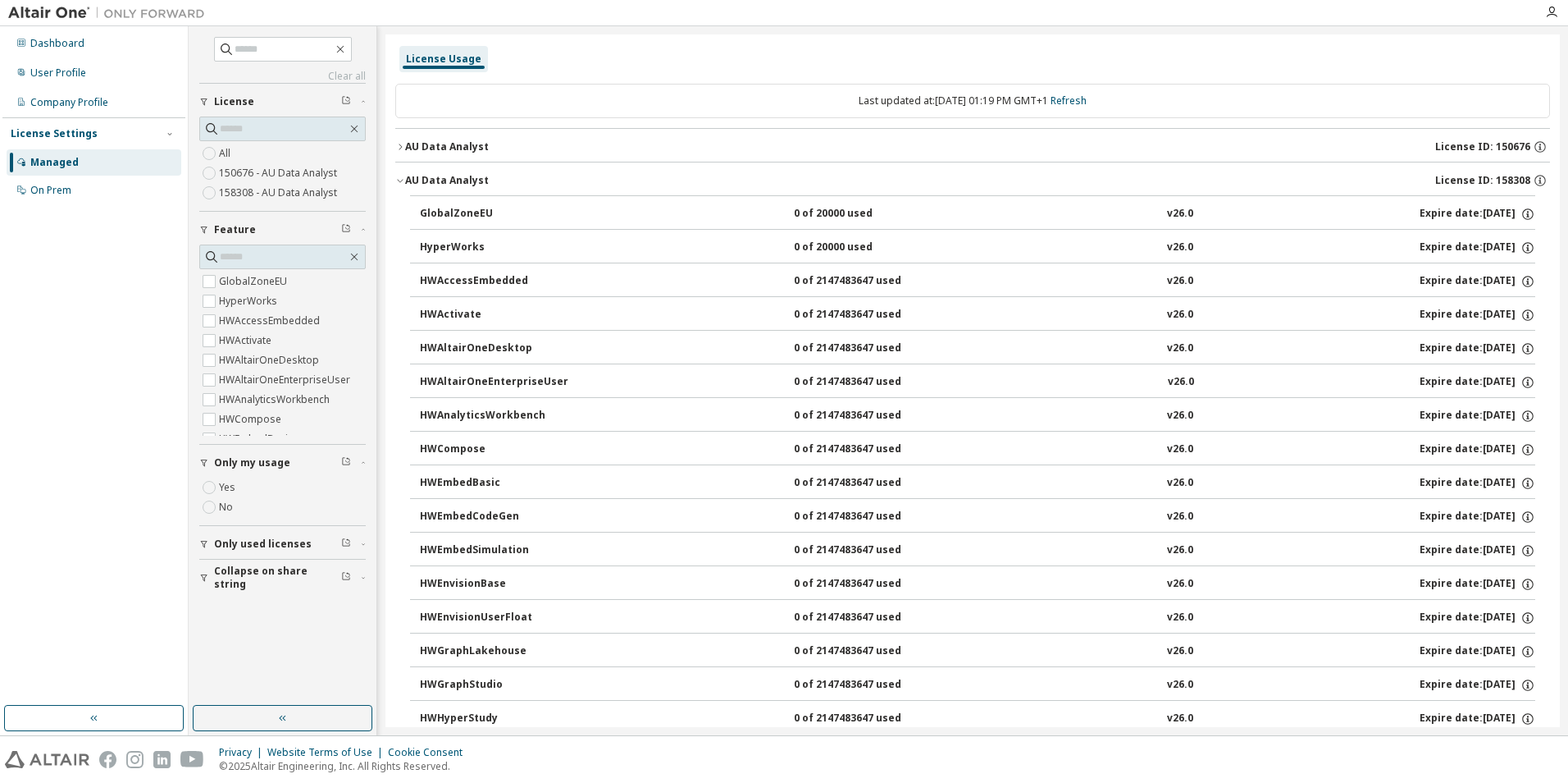
click at [454, 285] on div "HWAccessEmbedded" at bounding box center [493, 282] width 147 height 15
click at [1522, 282] on icon "button" at bounding box center [1528, 282] width 15 height 15
click at [404, 184] on button "AU Data Analyst License ID: 158308" at bounding box center [972, 180] width 1155 height 36
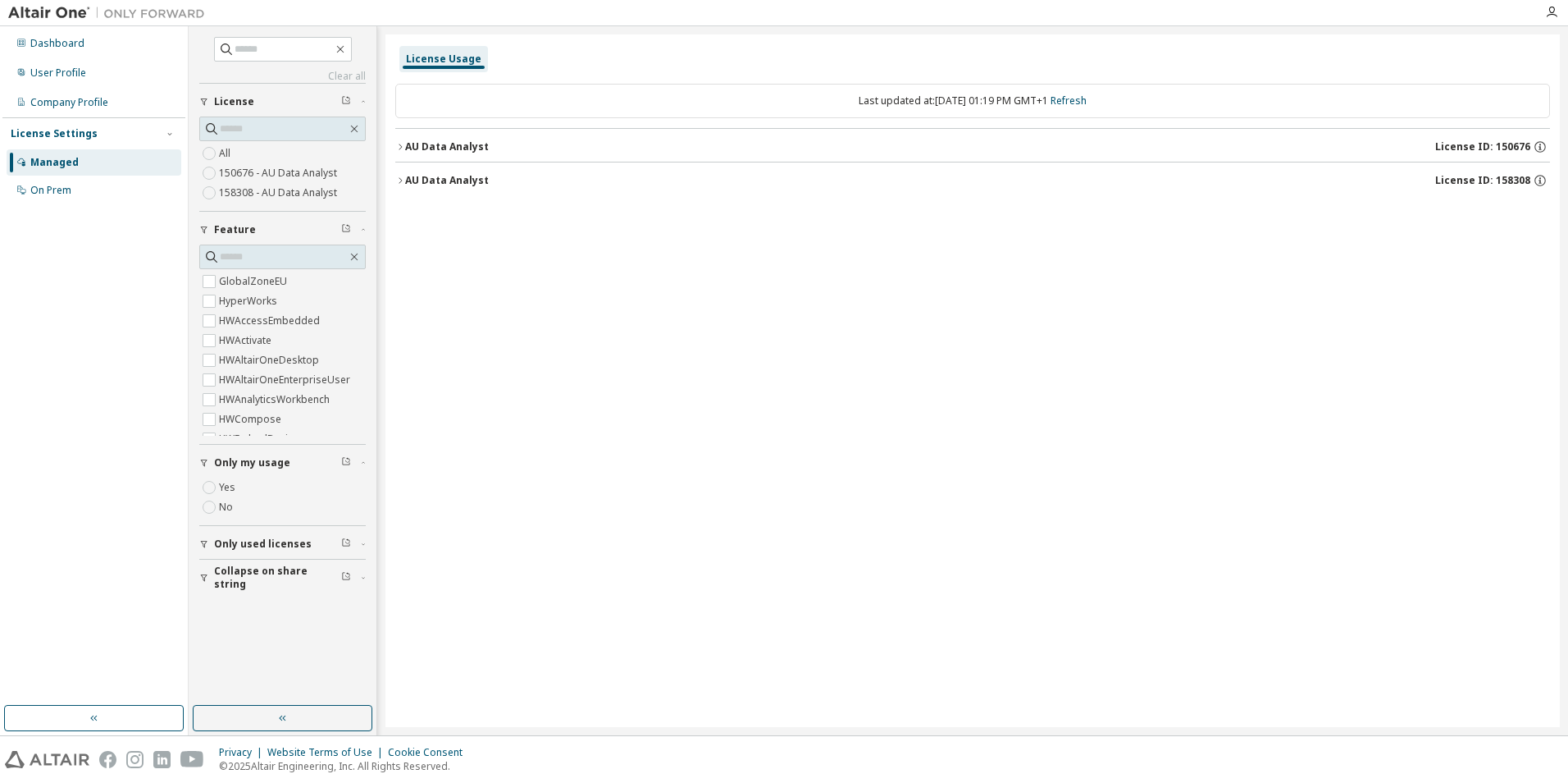
click at [404, 183] on icon "button" at bounding box center [400, 180] width 10 height 10
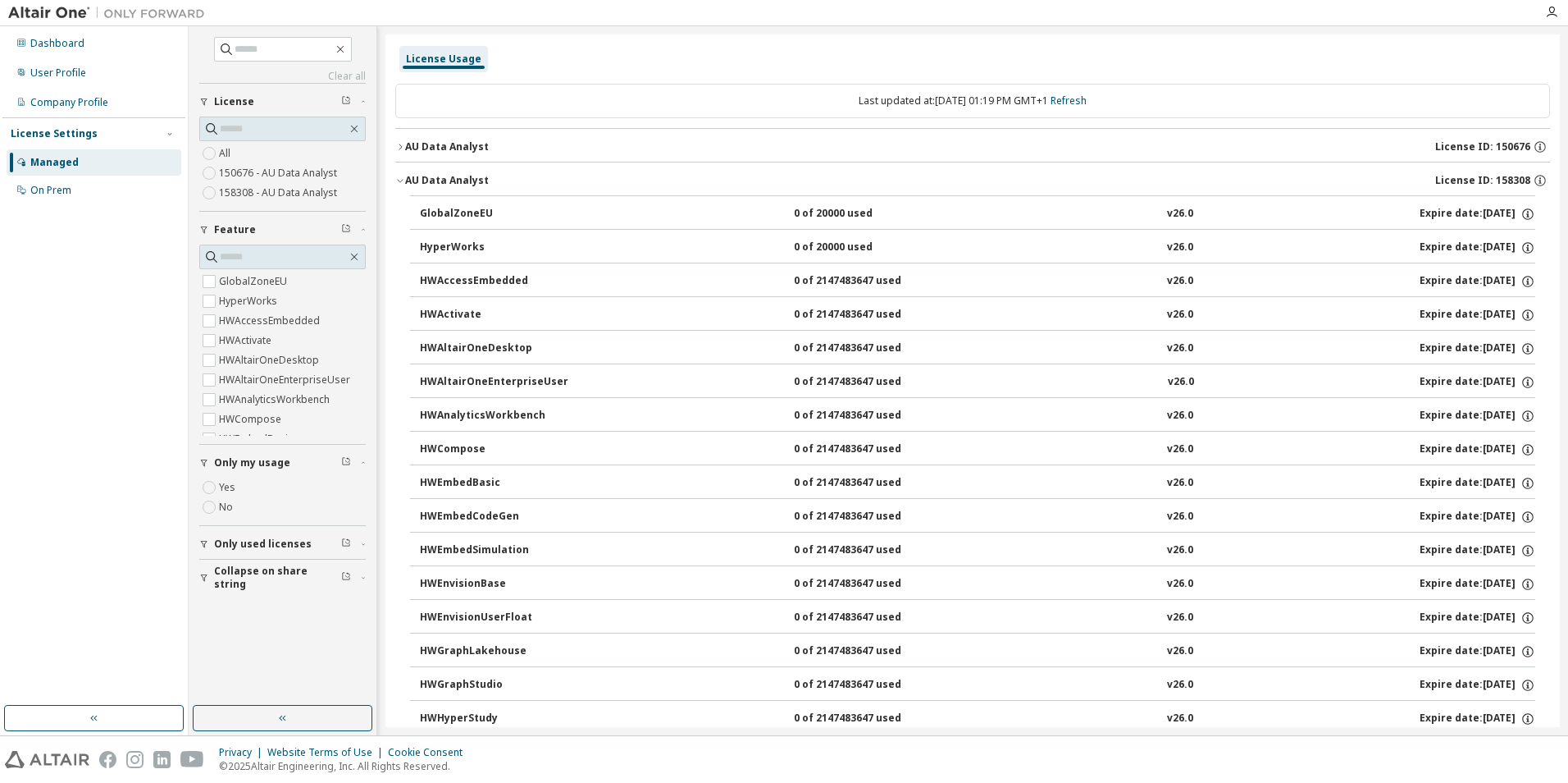
click at [67, 203] on div "License Settings Managed On Prem" at bounding box center [94, 161] width 183 height 88
click at [66, 194] on div "On Prem" at bounding box center [51, 190] width 41 height 13
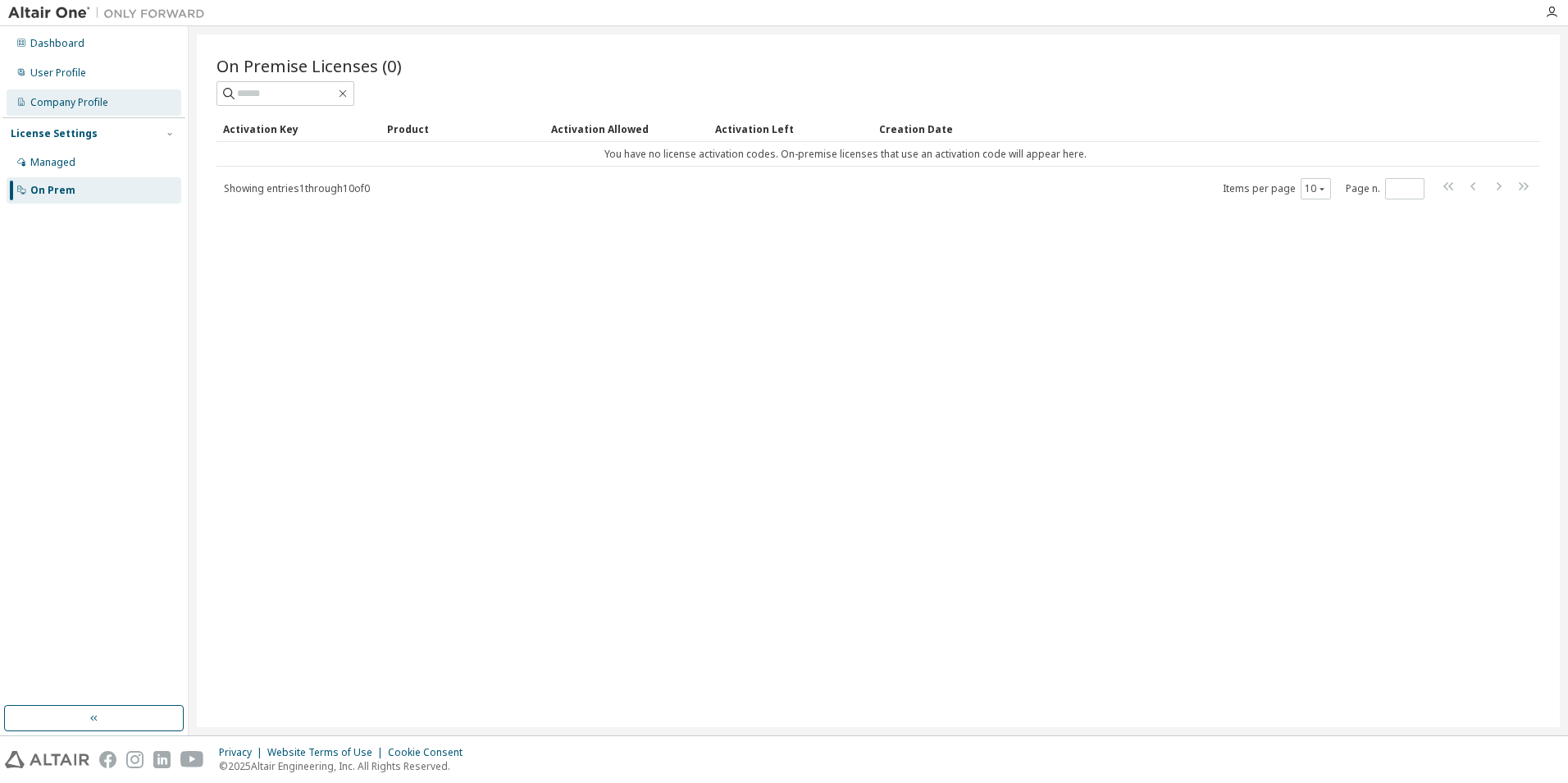
click at [65, 107] on div "Company Profile" at bounding box center [69, 103] width 78 height 13
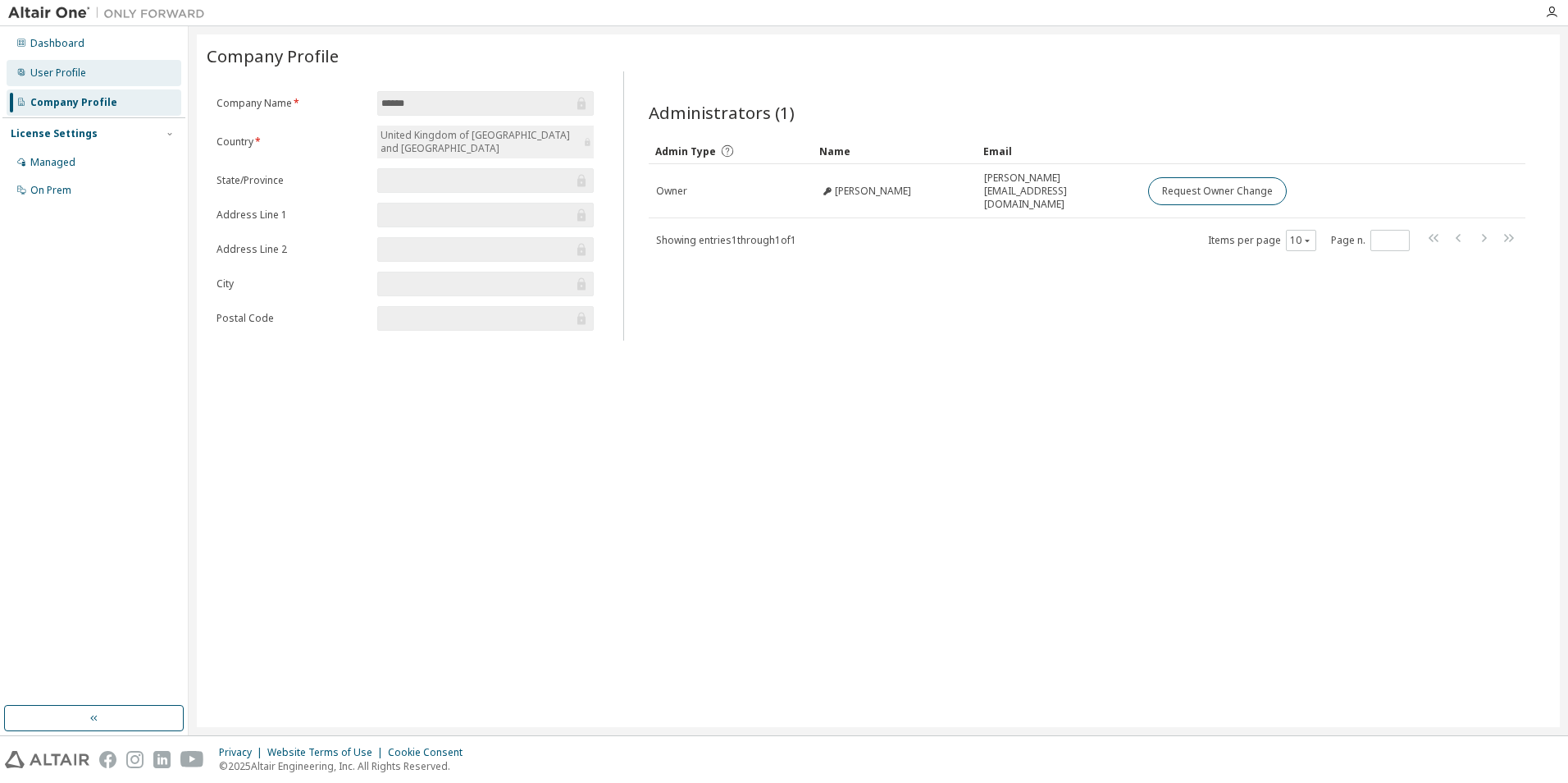
click at [70, 81] on div "User Profile" at bounding box center [94, 73] width 174 height 26
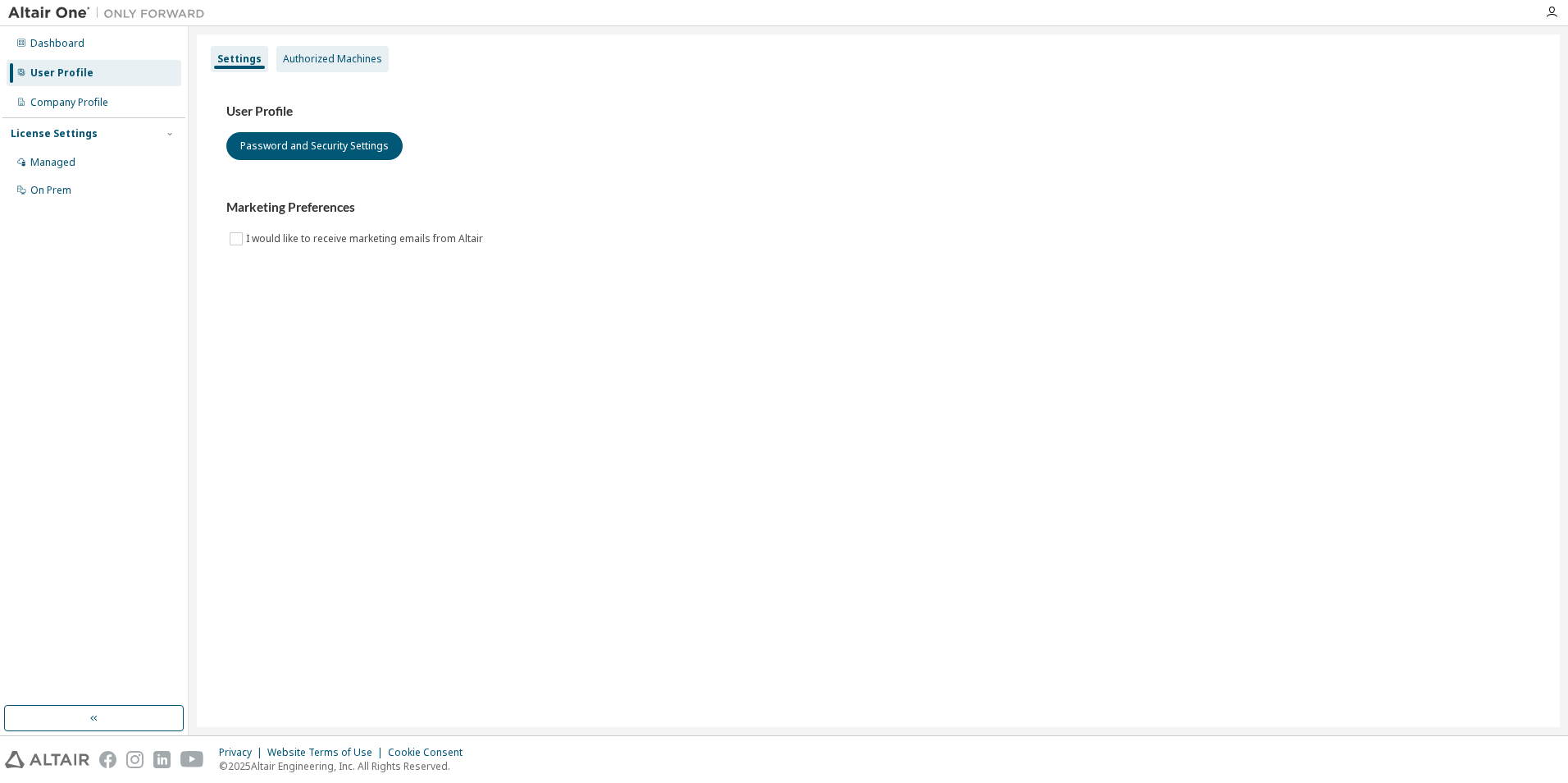
click at [328, 54] on div "Authorized Machines" at bounding box center [333, 59] width 100 height 13
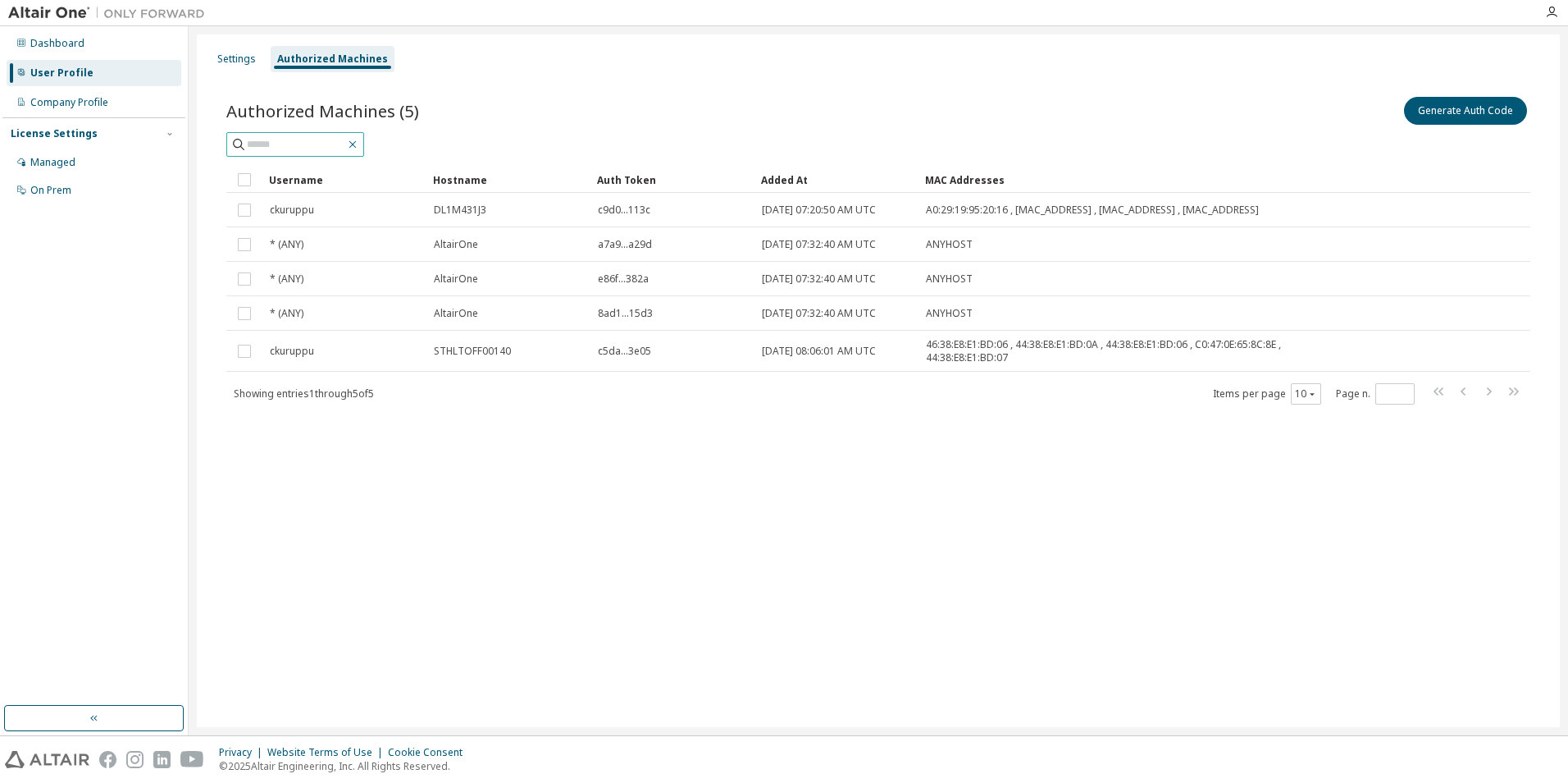
click at [359, 147] on icon "button" at bounding box center [353, 144] width 13 height 13
click at [64, 165] on div "Managed" at bounding box center [53, 162] width 45 height 13
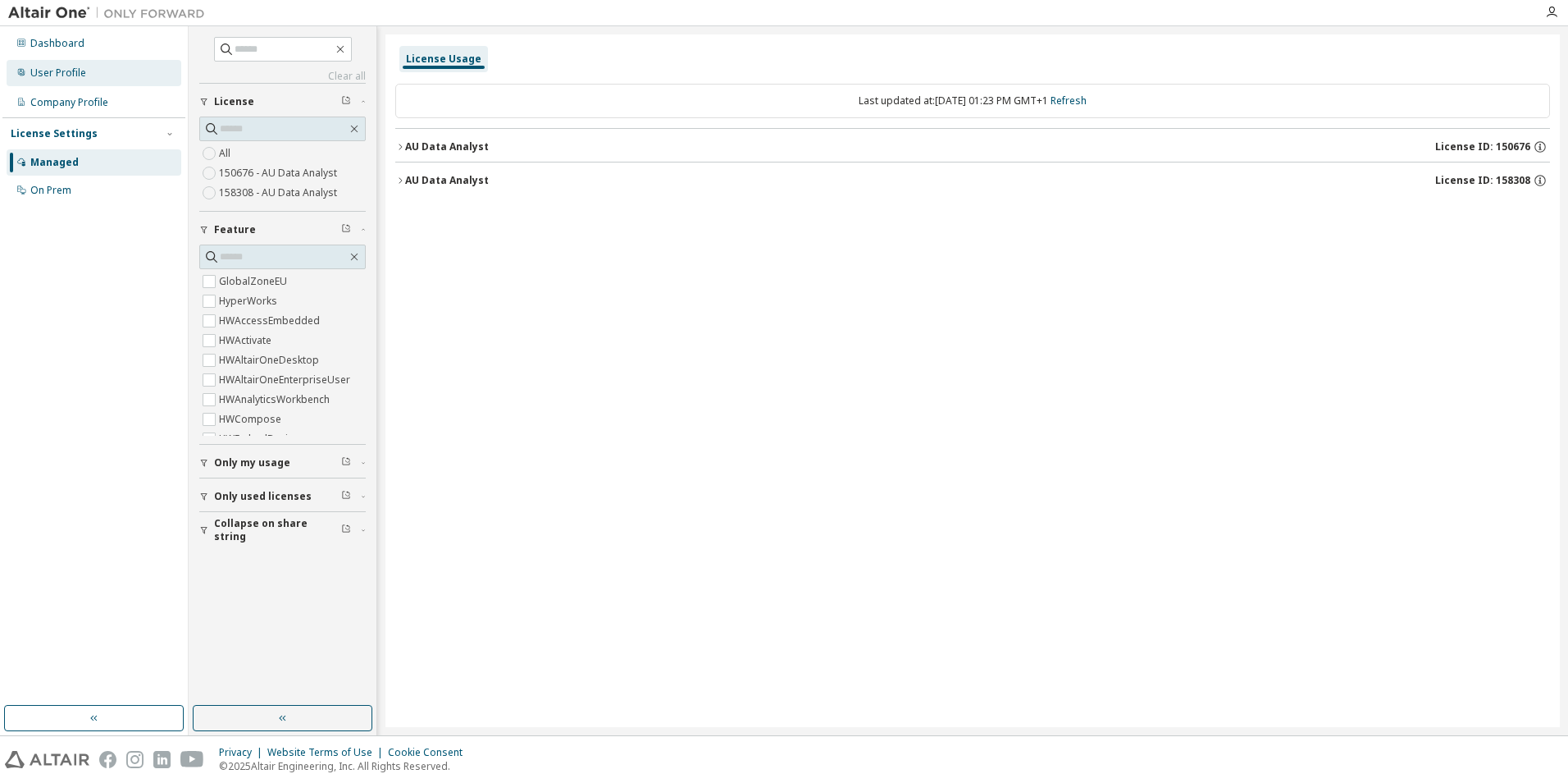
click at [54, 73] on div "User Profile" at bounding box center [58, 73] width 56 height 13
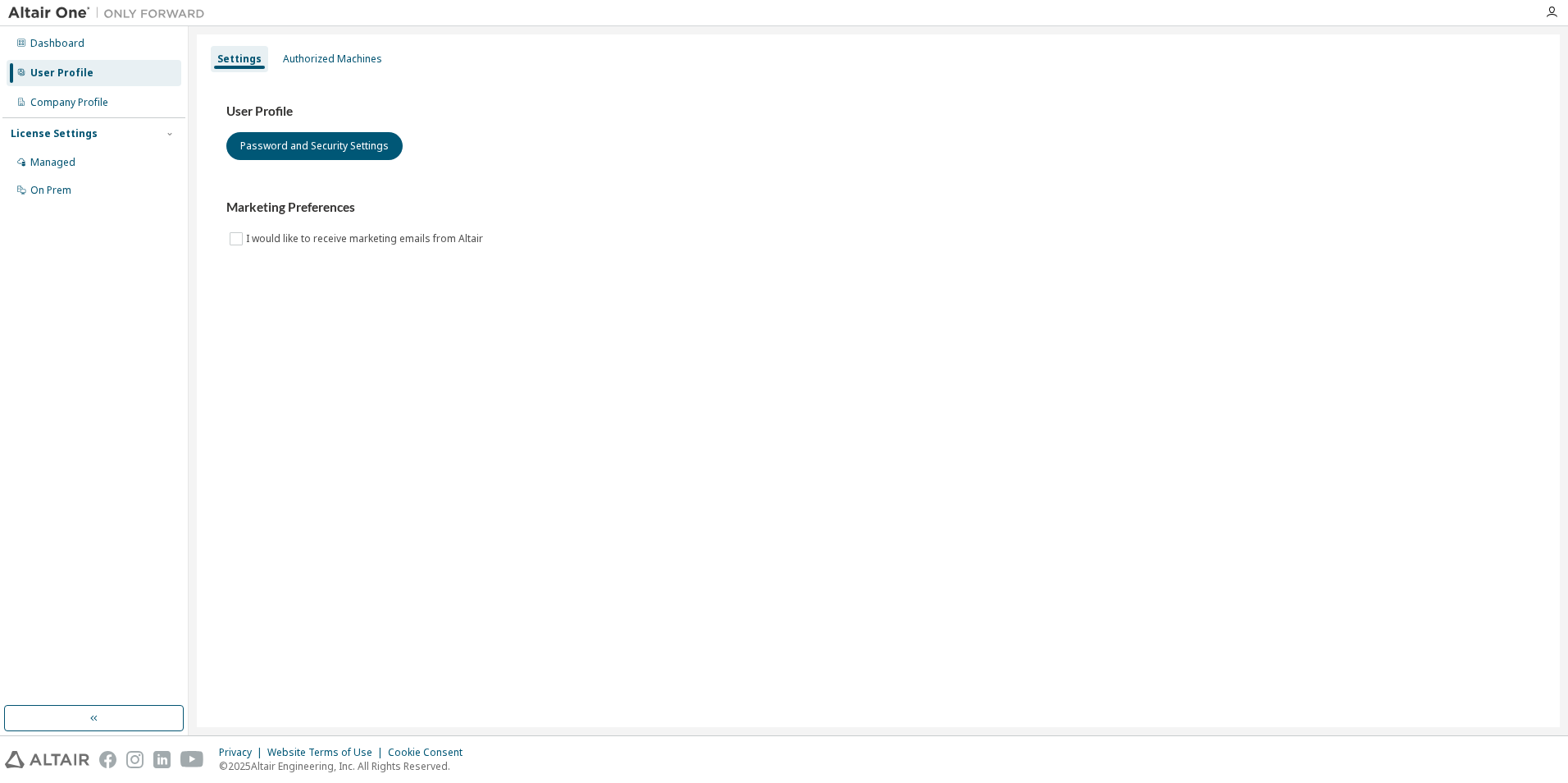
click at [39, 58] on div "Dashboard User Profile Company Profile License Settings Managed On Prem" at bounding box center [94, 117] width 183 height 176
click at [52, 47] on div "Dashboard" at bounding box center [58, 44] width 54 height 13
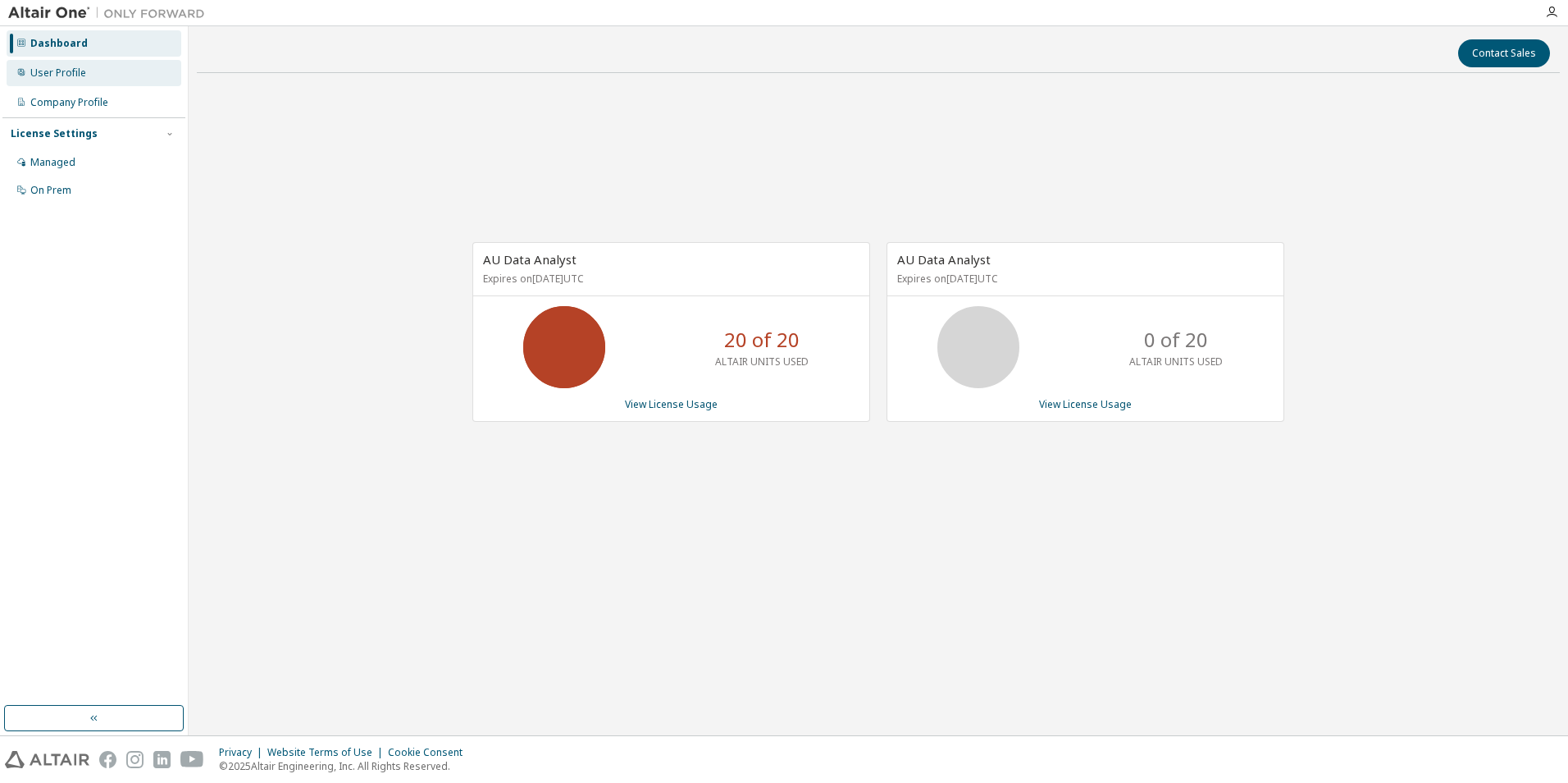
click at [79, 76] on div "User Profile" at bounding box center [58, 73] width 56 height 13
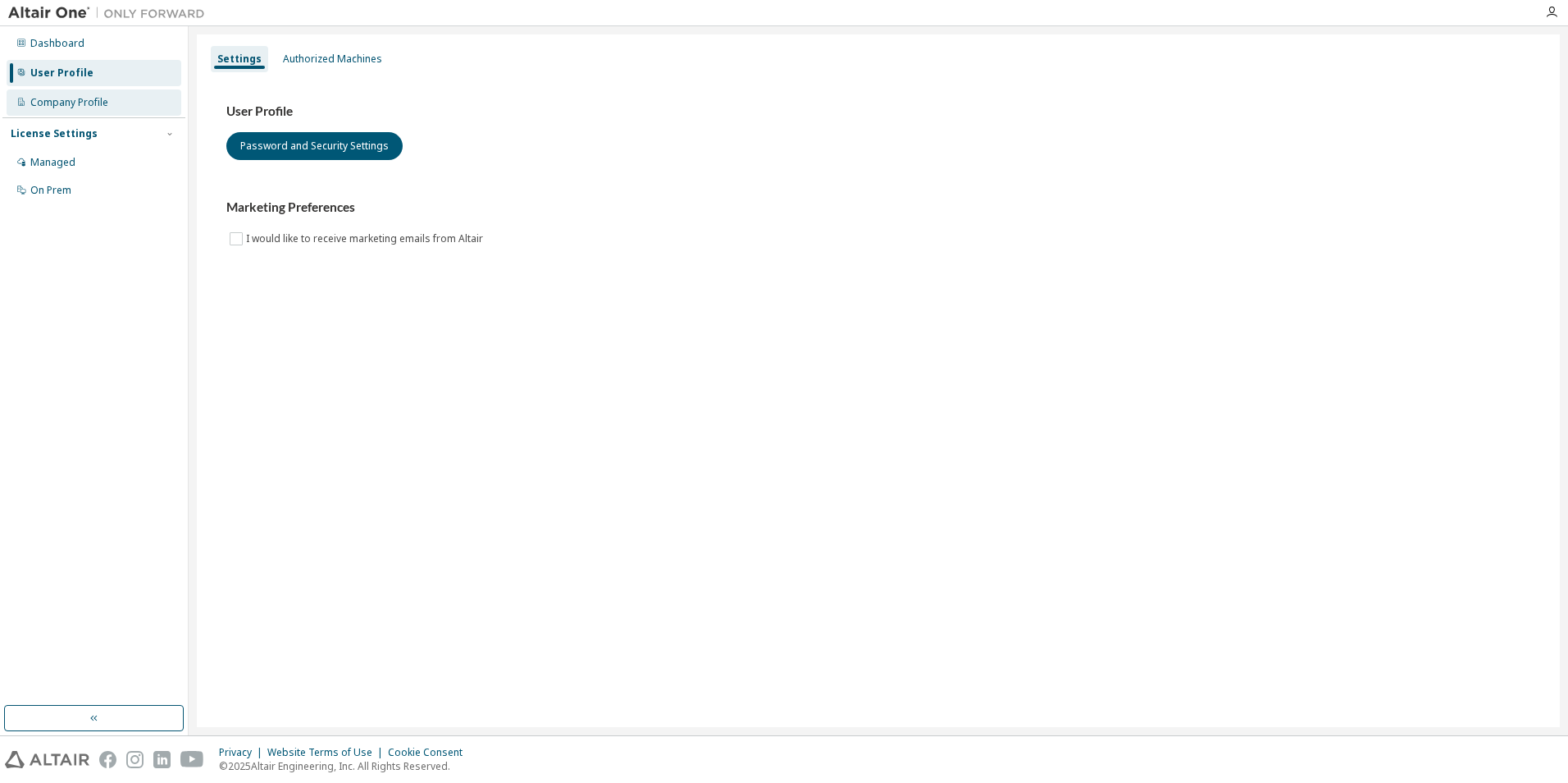
click at [78, 98] on div "Company Profile" at bounding box center [69, 103] width 78 height 13
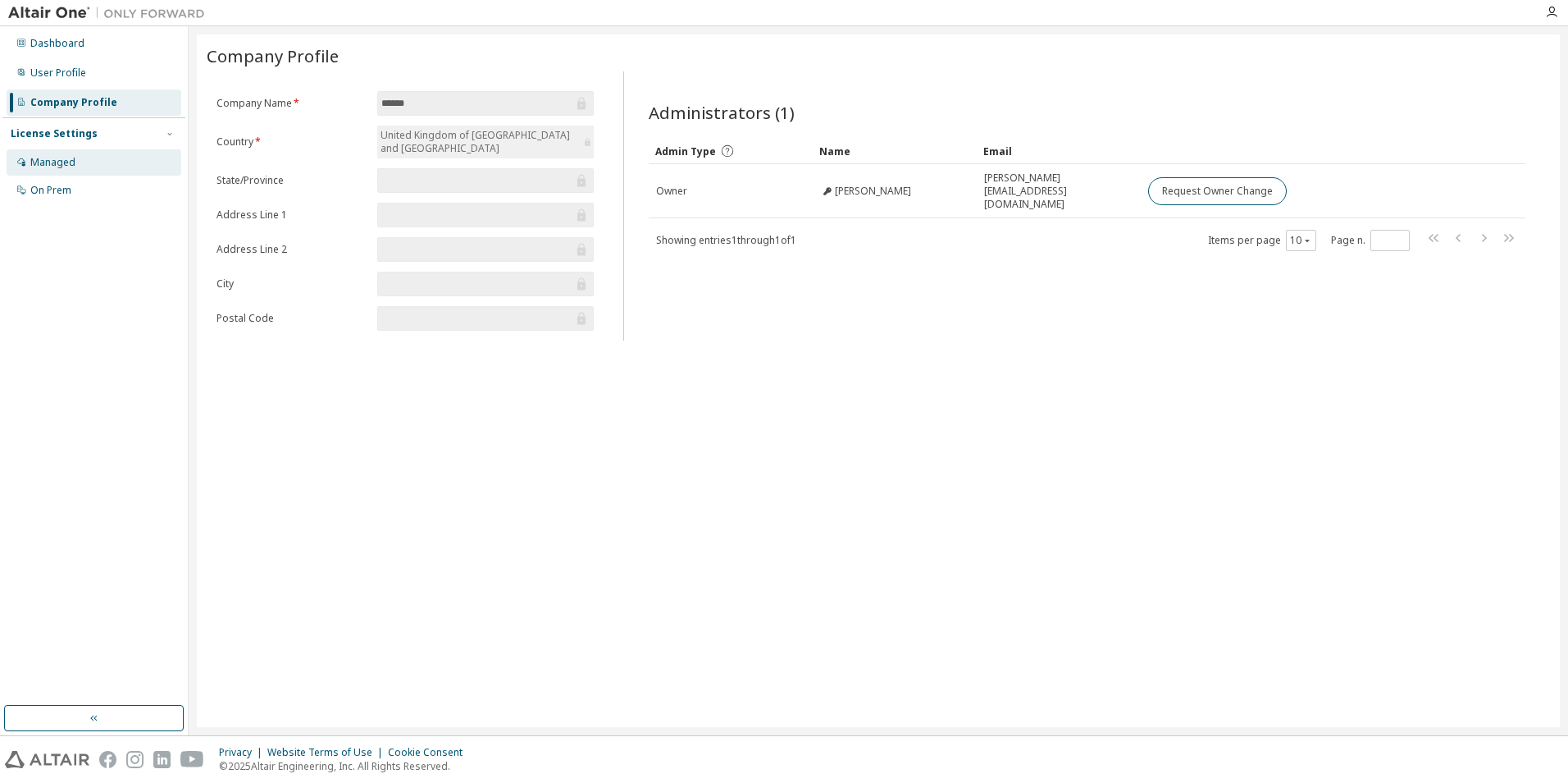
click at [67, 169] on div "Managed" at bounding box center [94, 162] width 174 height 26
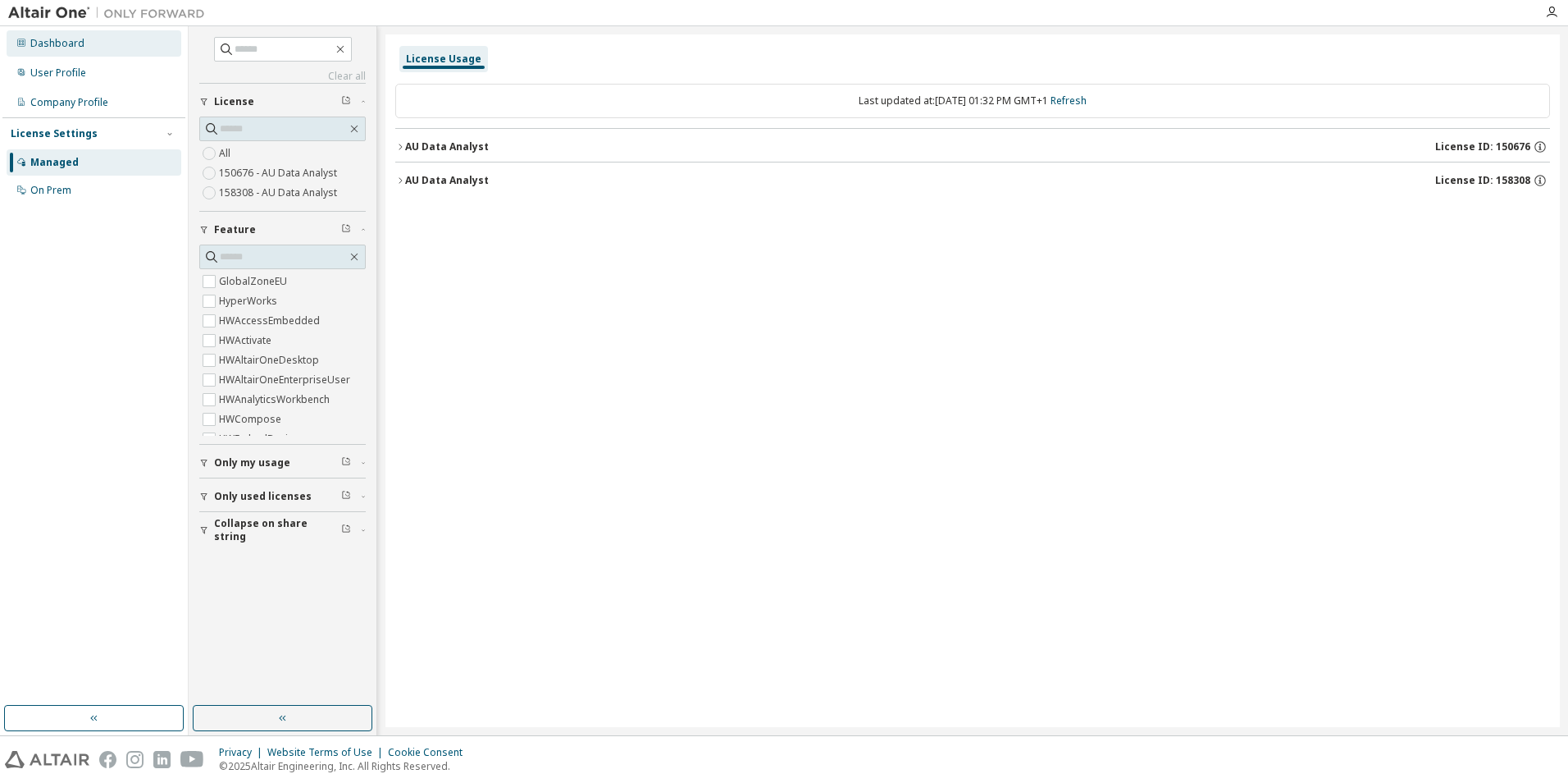
click at [60, 44] on div "Dashboard" at bounding box center [58, 44] width 54 height 13
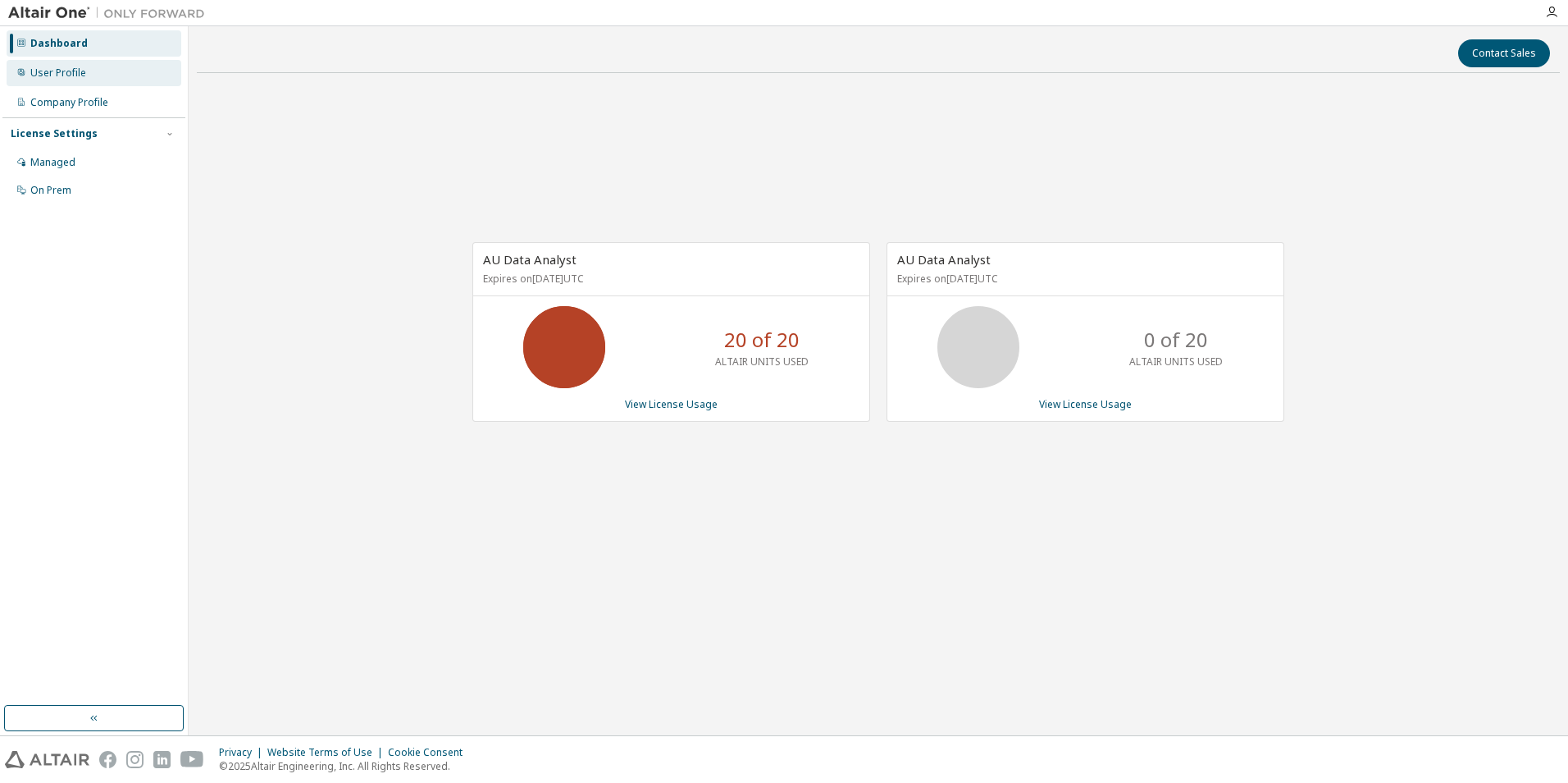
click at [77, 62] on div "User Profile" at bounding box center [94, 73] width 174 height 26
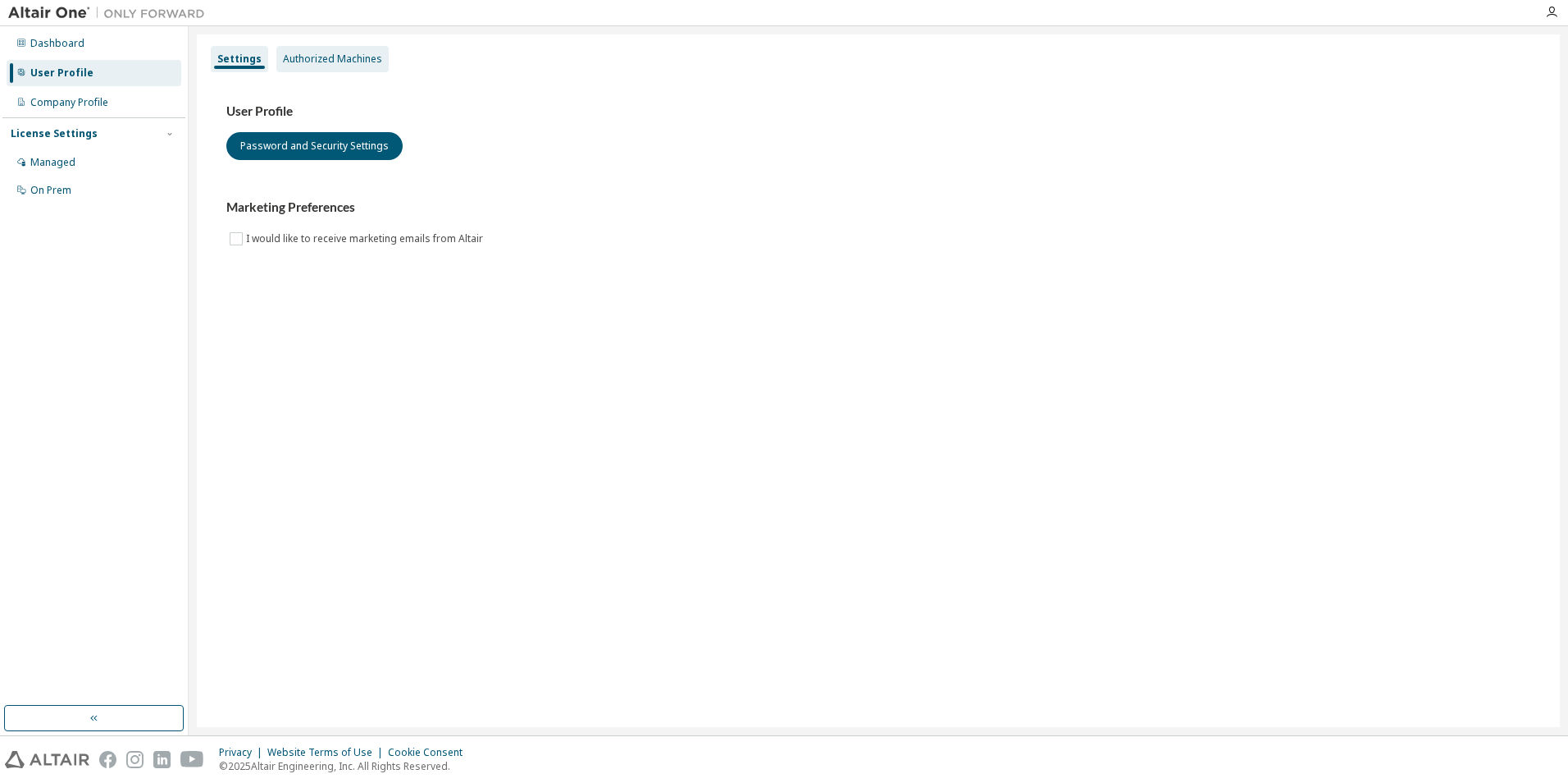
click at [337, 51] on div "Authorized Machines" at bounding box center [333, 59] width 113 height 26
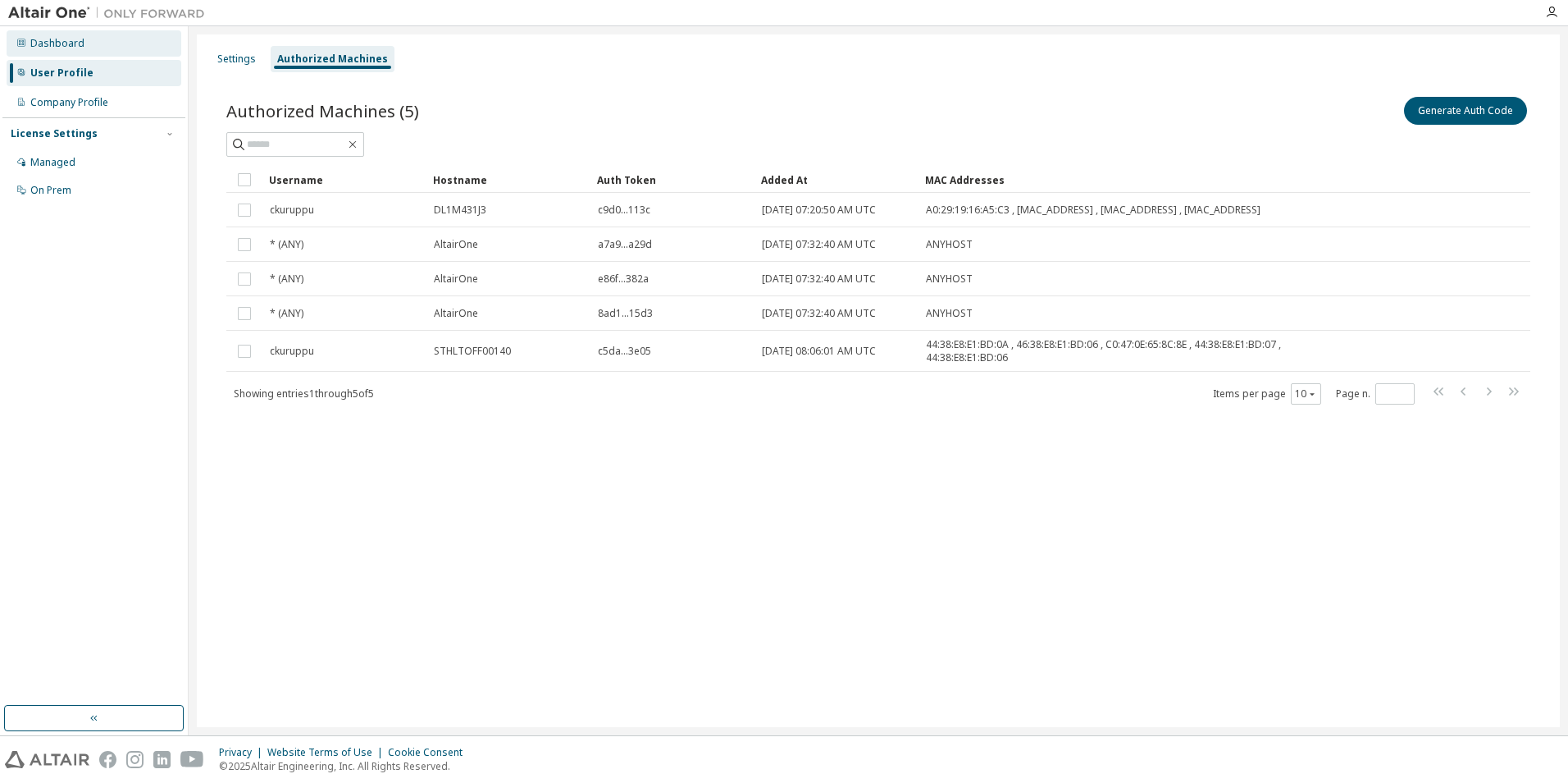
click at [82, 37] on div "Dashboard" at bounding box center [94, 44] width 174 height 26
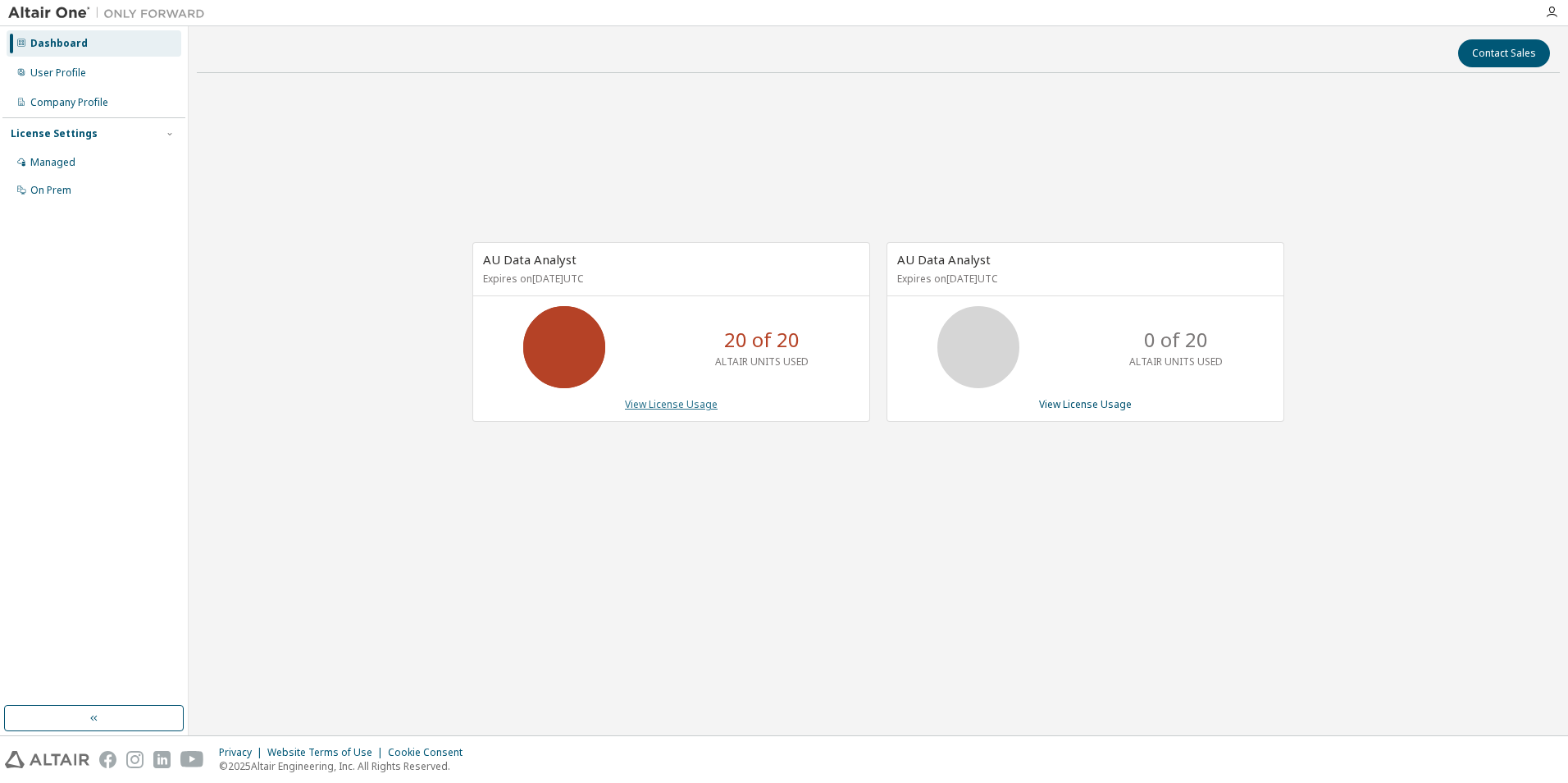
click at [699, 403] on link "View License Usage" at bounding box center [671, 403] width 93 height 14
click at [49, 192] on div "On Prem" at bounding box center [51, 190] width 41 height 13
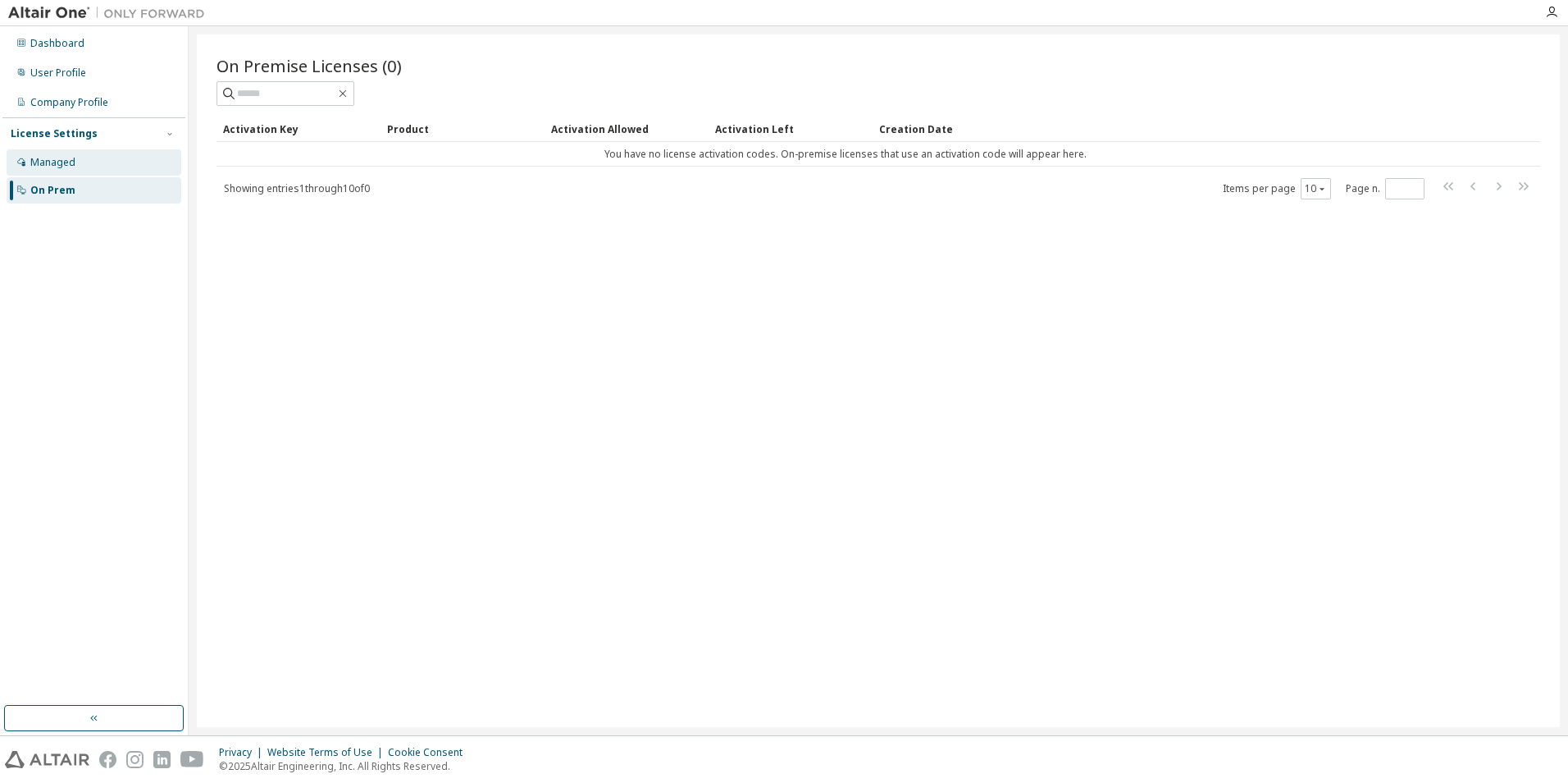
click at [66, 160] on div "Managed" at bounding box center [53, 162] width 45 height 13
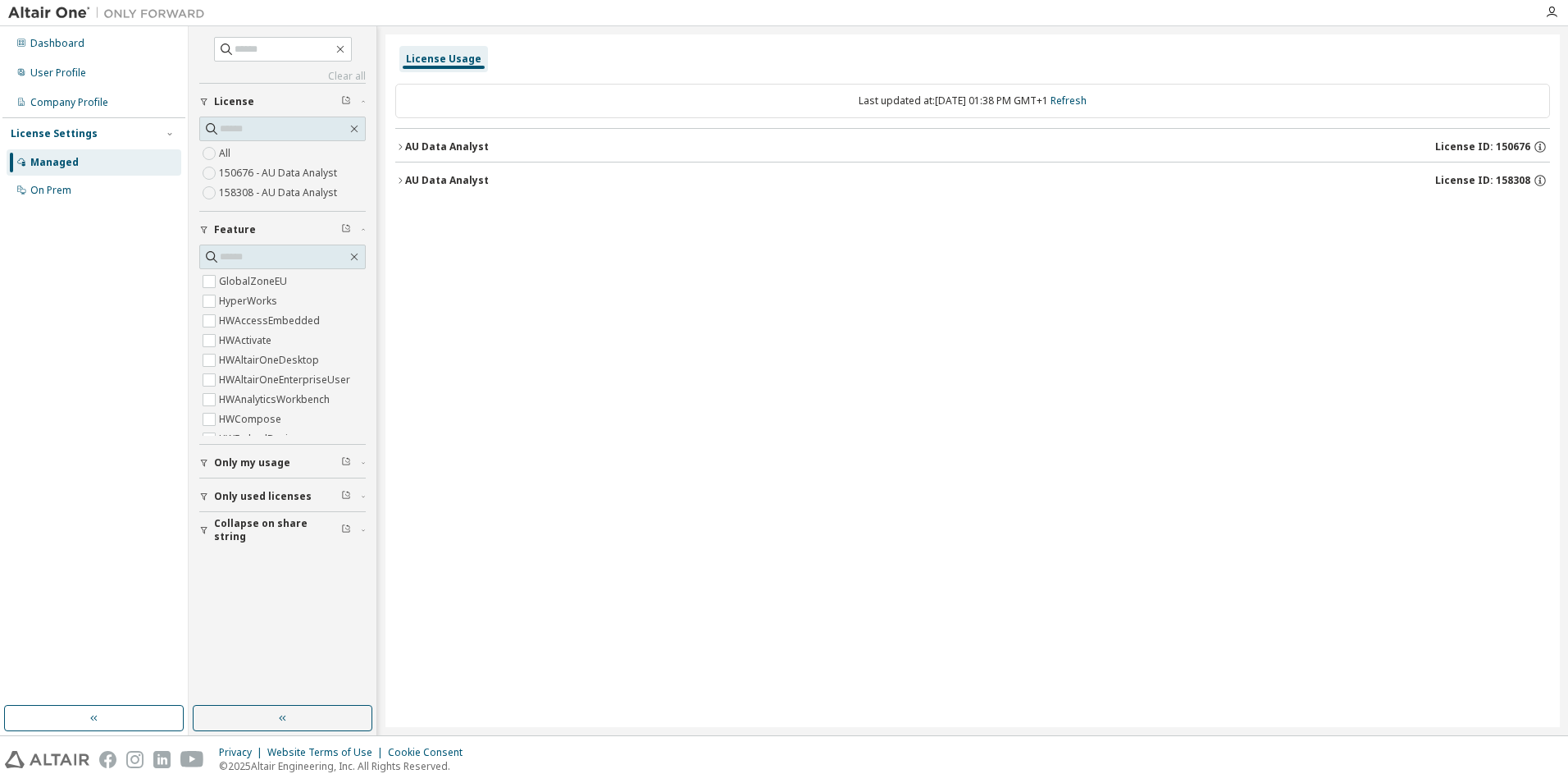
click at [421, 179] on div "AU Data Analyst" at bounding box center [447, 180] width 84 height 13
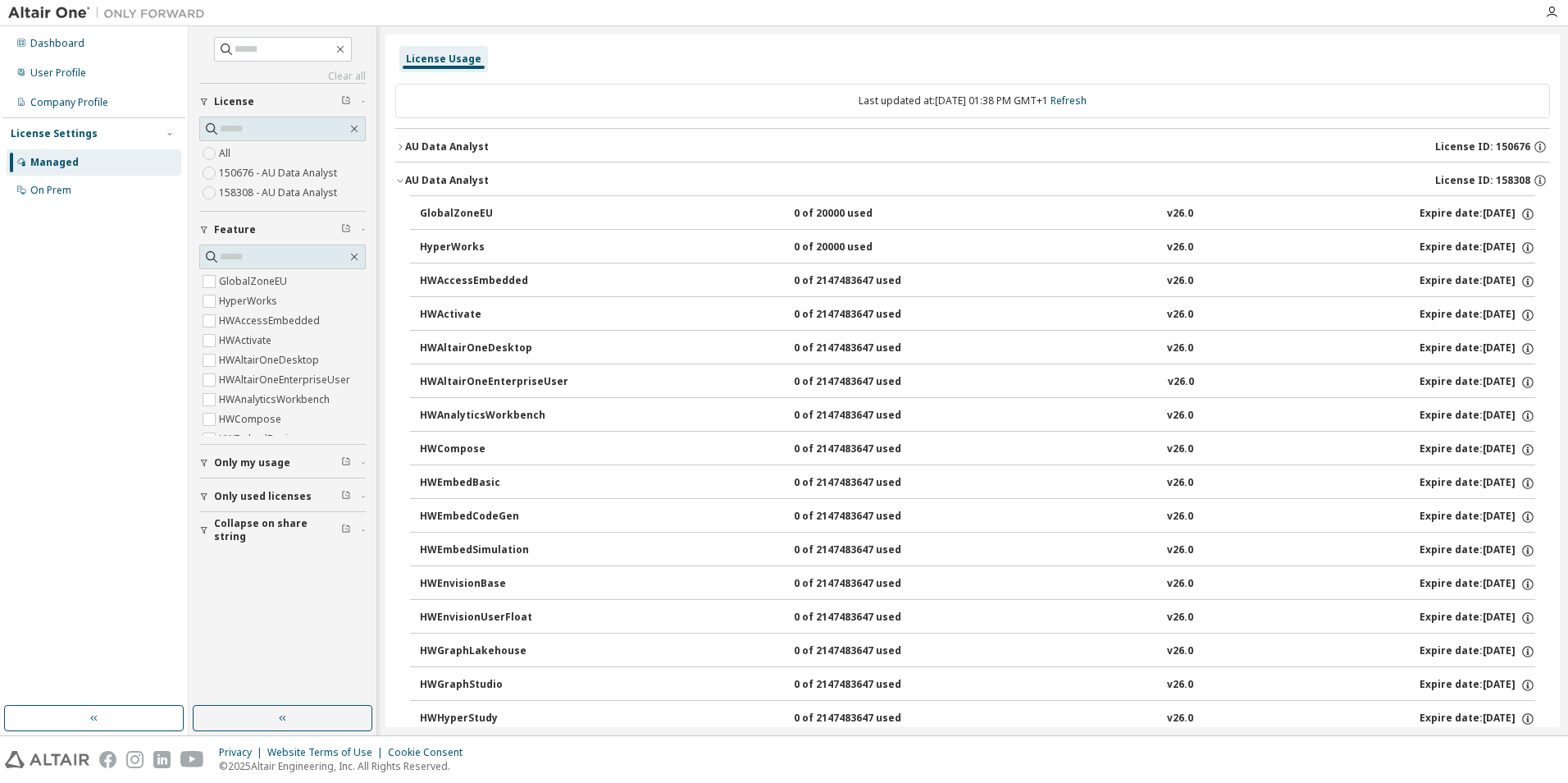
click at [426, 155] on button "AU Data Analyst License ID: 150676" at bounding box center [972, 147] width 1155 height 36
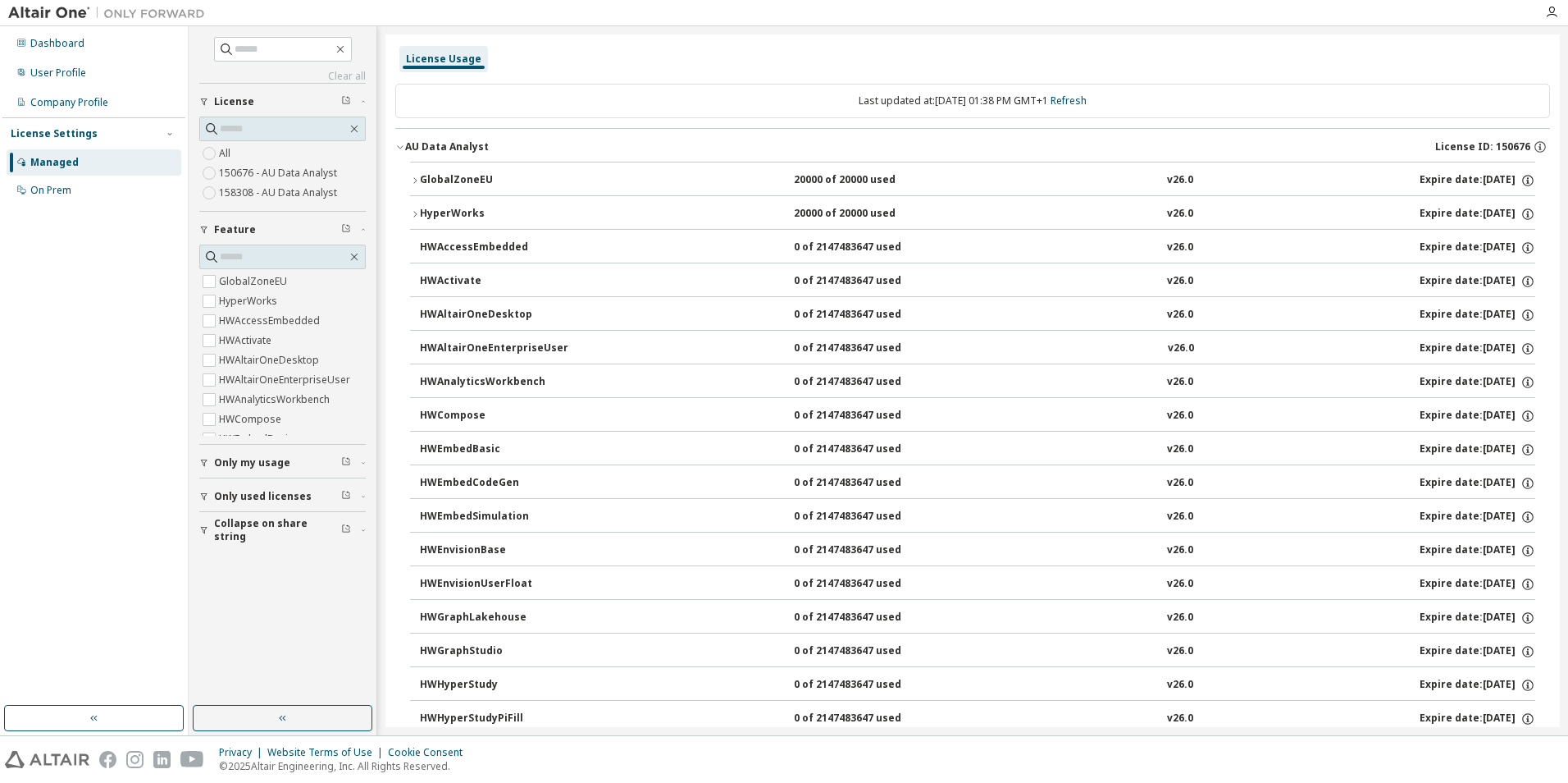
click at [422, 213] on div "HyperWorks" at bounding box center [493, 214] width 147 height 15
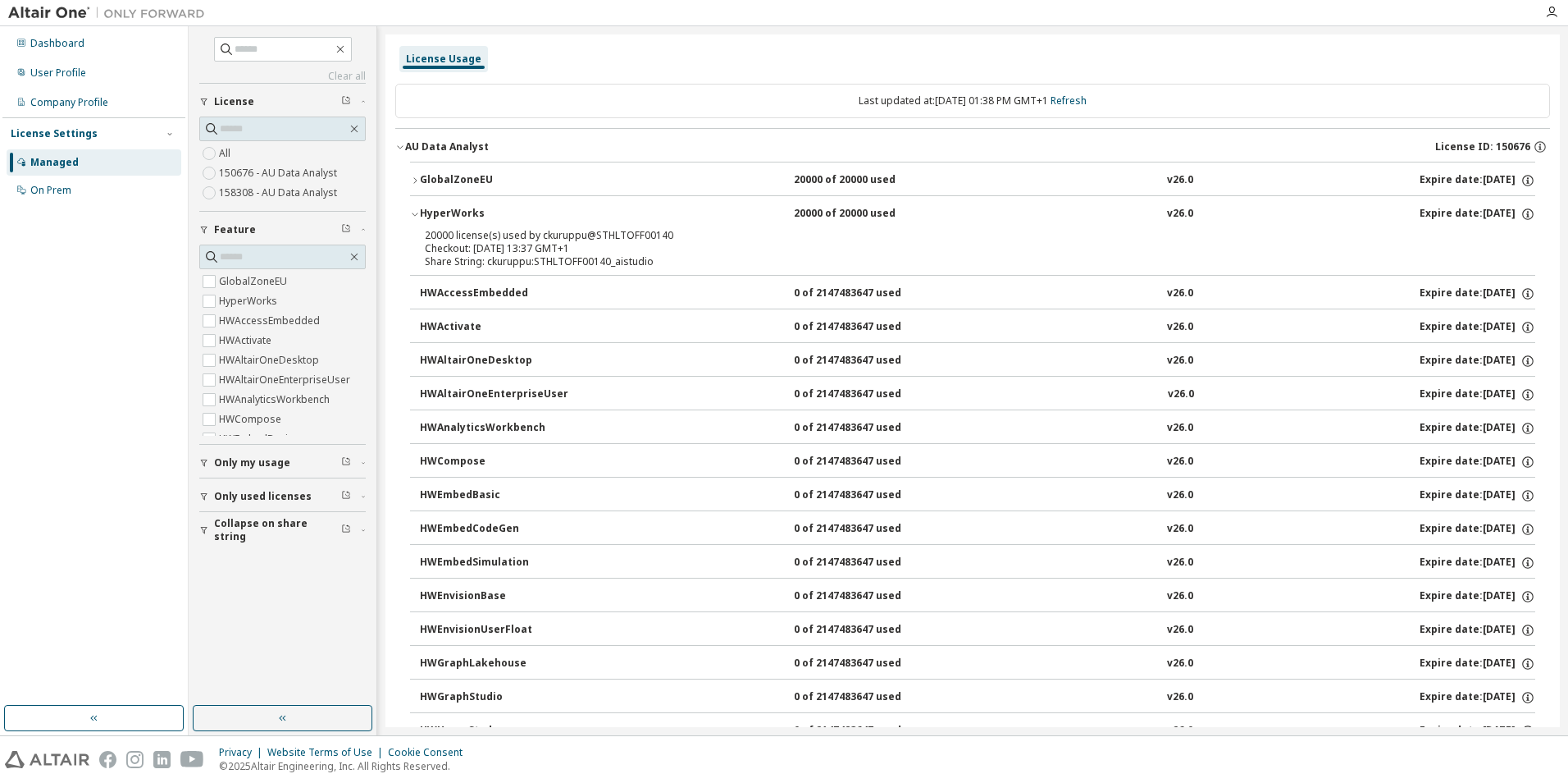
click at [422, 216] on div "HyperWorks" at bounding box center [493, 214] width 147 height 15
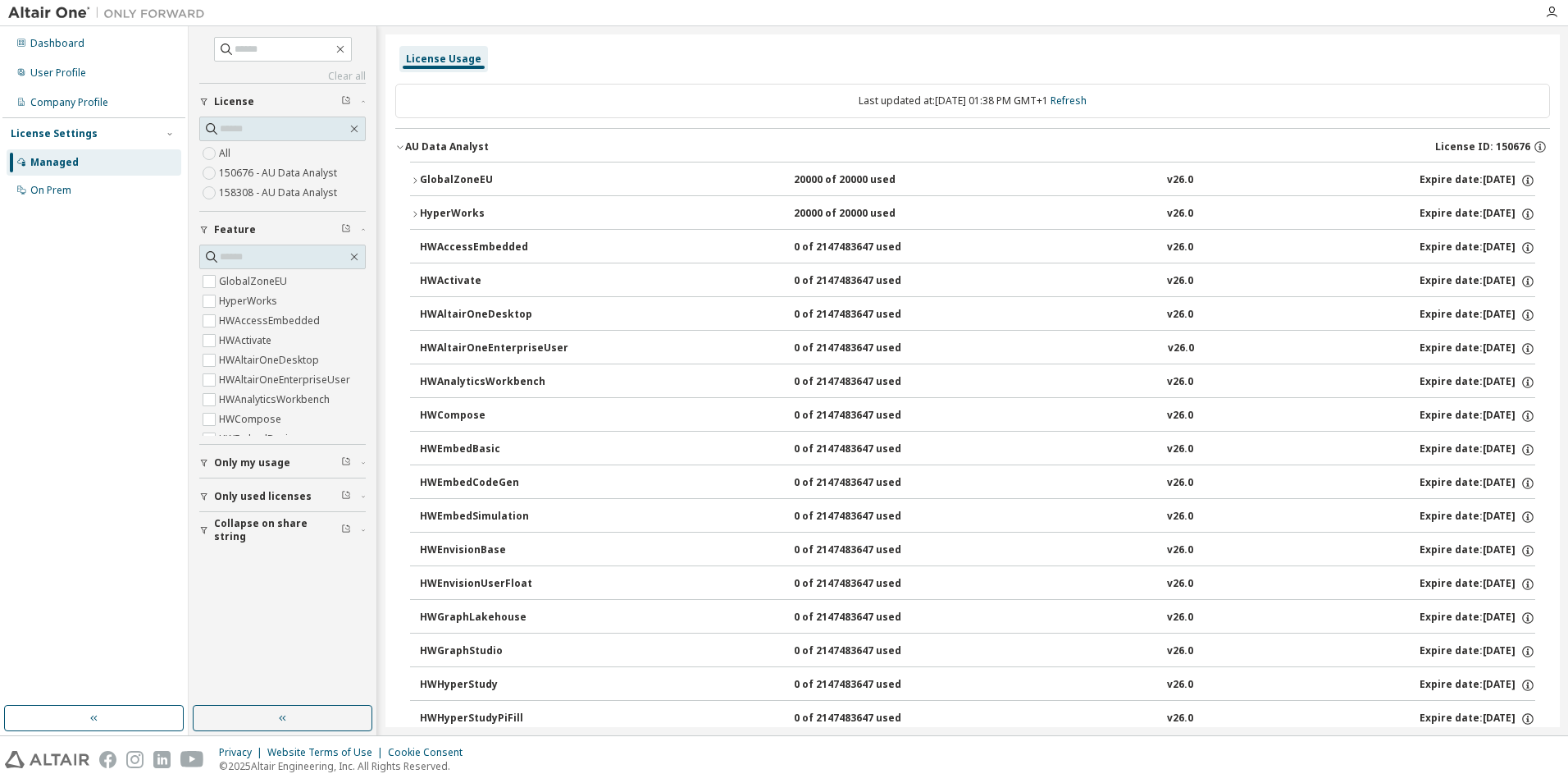
click at [421, 213] on div "HyperWorks" at bounding box center [493, 214] width 147 height 15
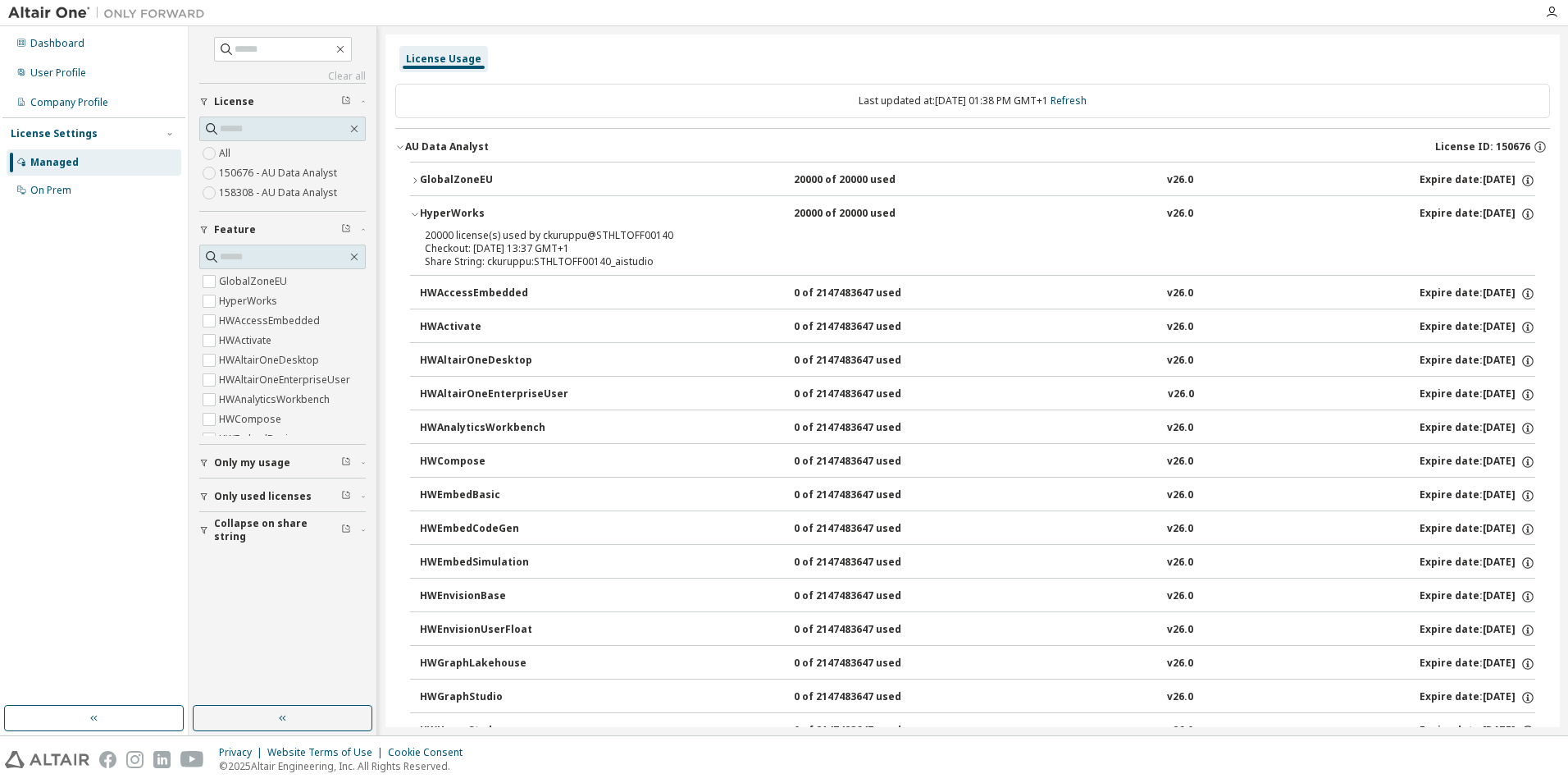
click at [551, 235] on div "20000 license(s) used by ckuruppu@STHLTOFF00140" at bounding box center [953, 235] width 1057 height 13
click at [722, 246] on div "Checkout: [DATE] 13:37 GMT+1" at bounding box center [953, 249] width 1057 height 13
click at [418, 211] on icon "button" at bounding box center [415, 214] width 10 height 10
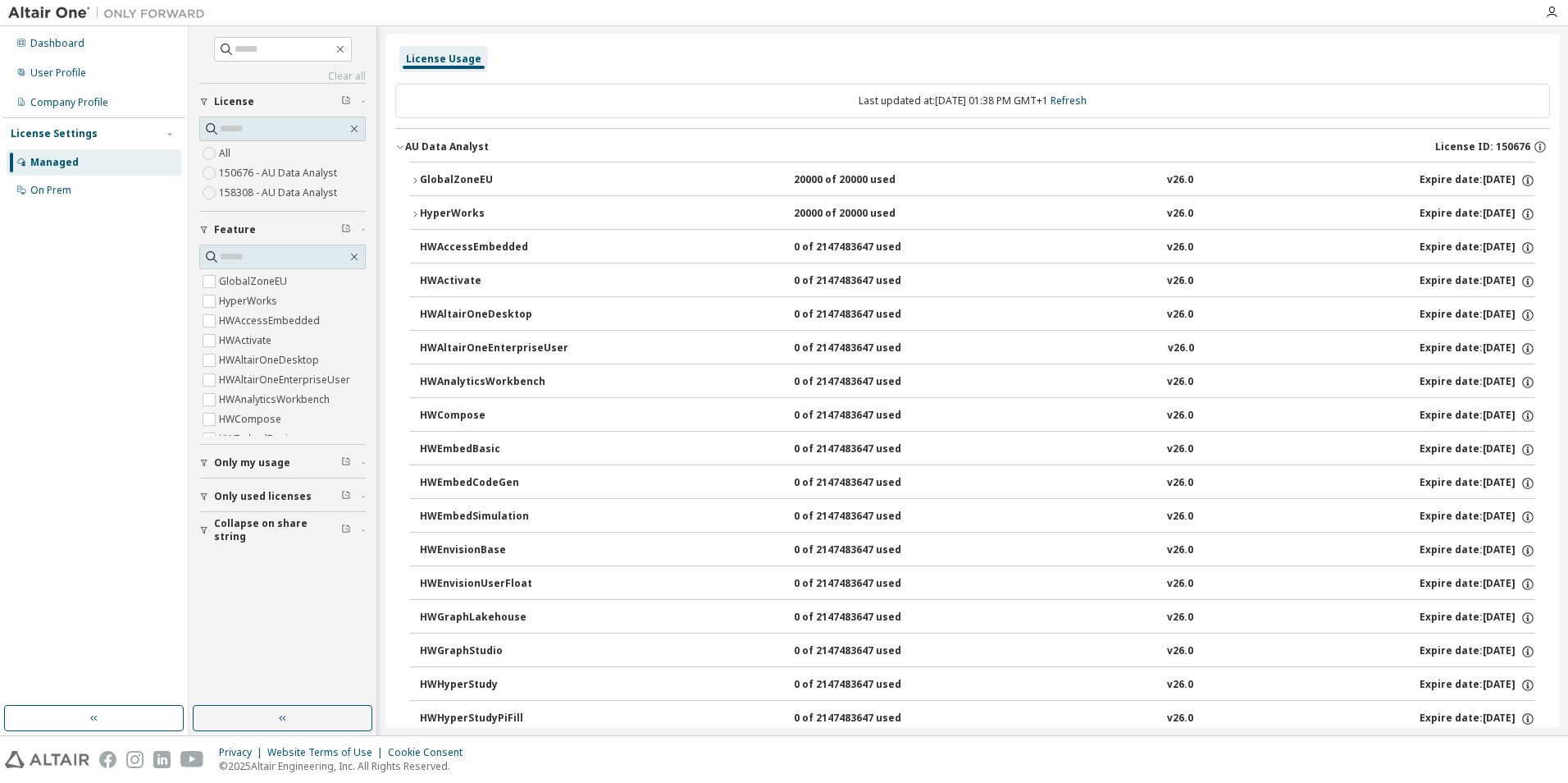
click at [421, 179] on div "GlobalZoneEU" at bounding box center [493, 180] width 147 height 15
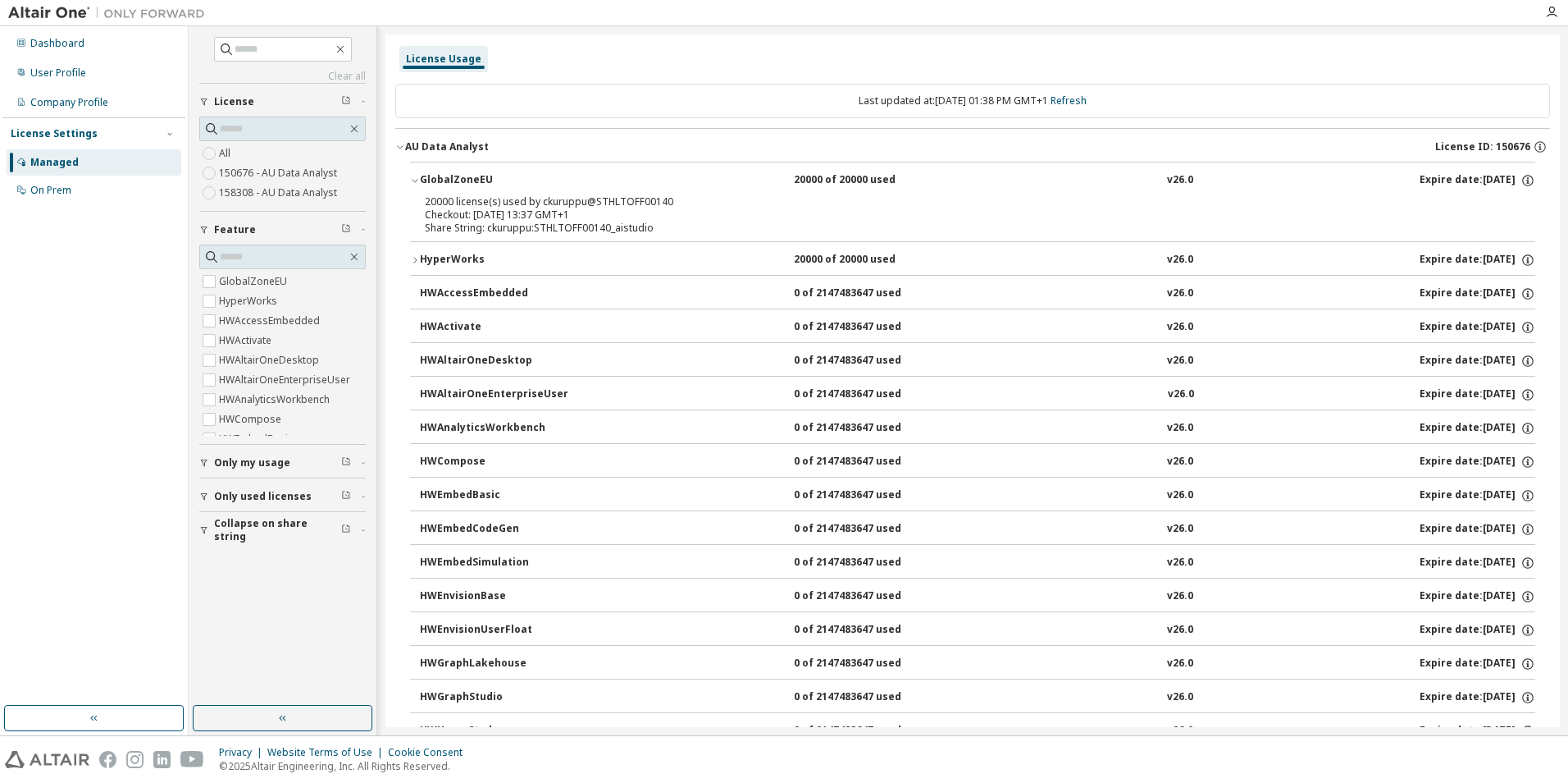
click at [421, 179] on div "GlobalZoneEU" at bounding box center [493, 180] width 147 height 15
